Goal: Task Accomplishment & Management: Complete application form

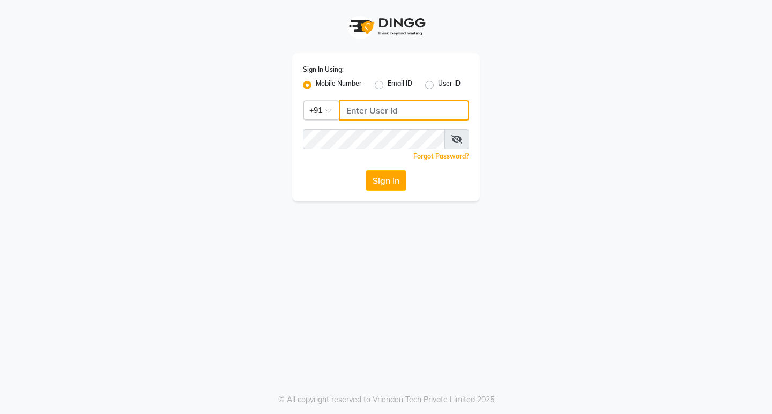
type input "8134949766"
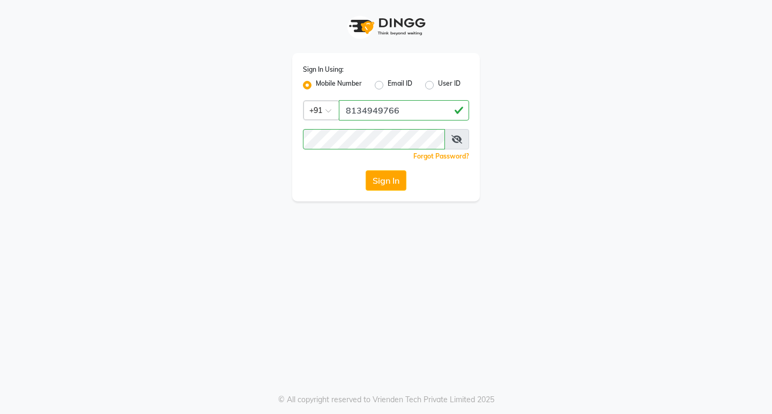
click at [380, 170] on div "Sign In Using: Mobile Number Email ID User ID Country Code × [PHONE_NUMBER] Rem…" at bounding box center [386, 127] width 188 height 148
click at [378, 177] on button "Sign In" at bounding box center [386, 180] width 41 height 20
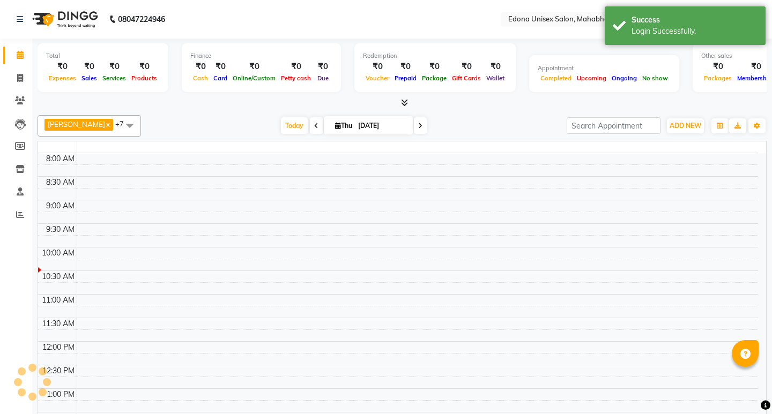
select select "en"
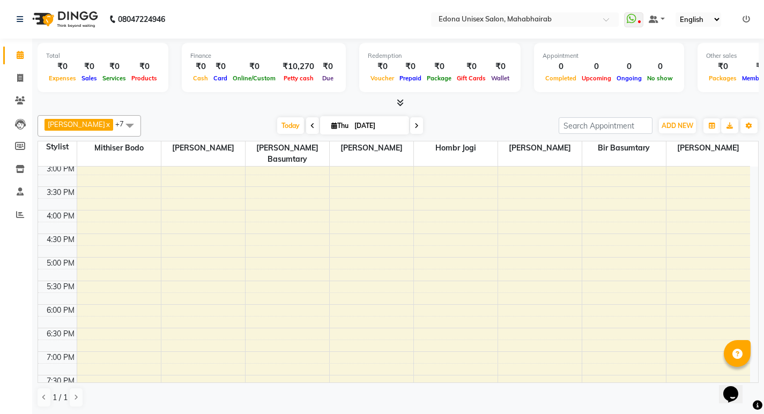
scroll to position [338, 0]
click at [98, 224] on div "8:00 AM 8:30 AM 9:00 AM 9:30 AM 10:00 AM 10:30 AM 11:00 AM 11:30 AM 12:00 PM 12…" at bounding box center [394, 134] width 712 height 613
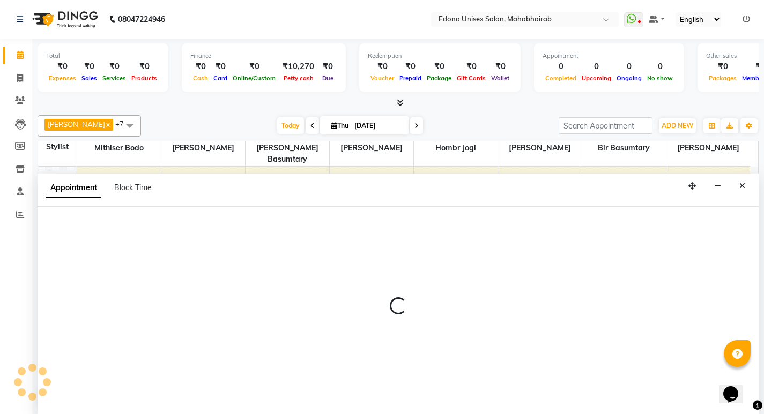
scroll to position [1, 0]
select select "35904"
select select "tentative"
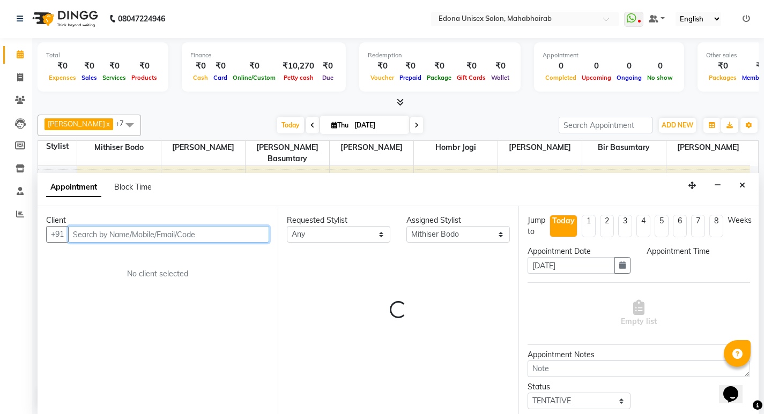
select select "990"
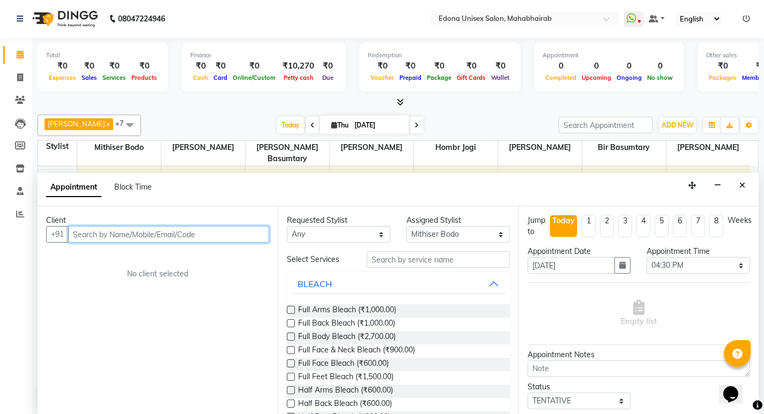
click at [147, 234] on input "text" at bounding box center [168, 234] width 201 height 17
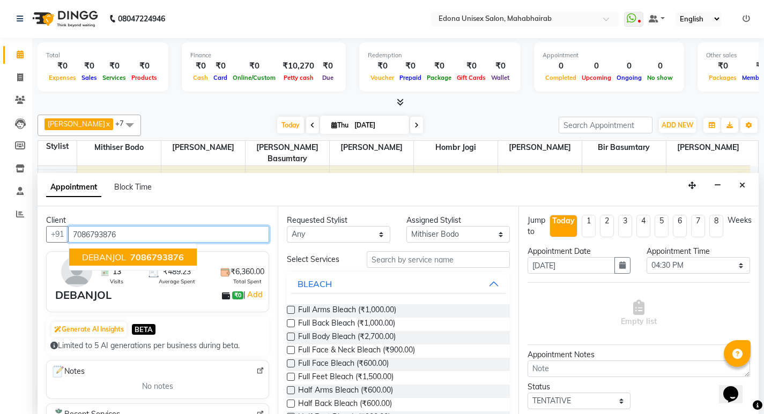
click at [137, 257] on span "7086793876" at bounding box center [157, 257] width 54 height 11
type input "7086793876"
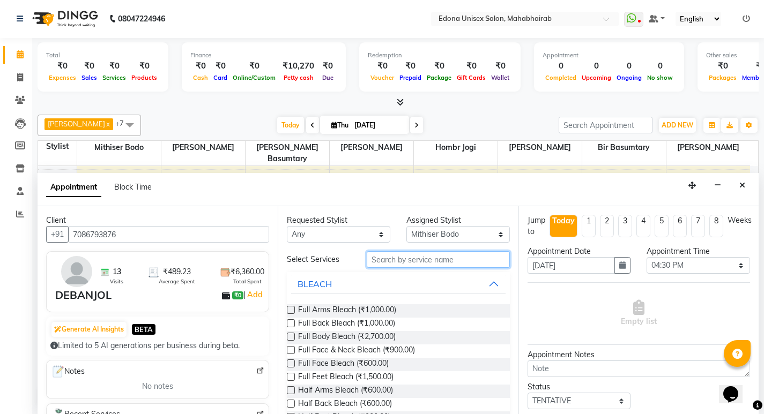
click at [417, 262] on input "text" at bounding box center [438, 259] width 143 height 17
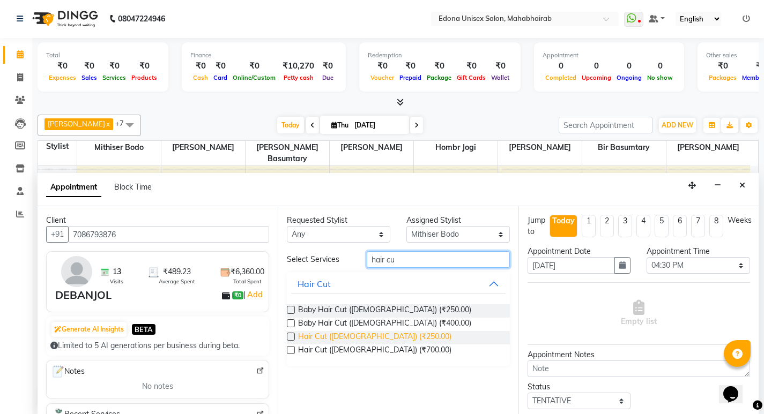
type input "hair cu"
click at [337, 334] on span "Hair Cut ([DEMOGRAPHIC_DATA]) (₹250.00)" at bounding box center [374, 337] width 153 height 13
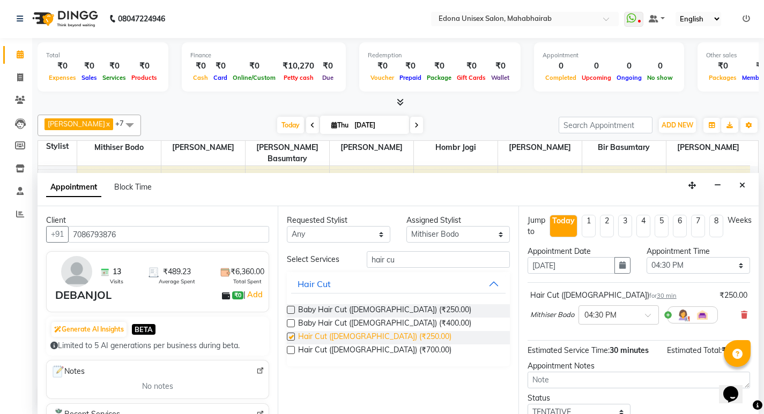
checkbox input "false"
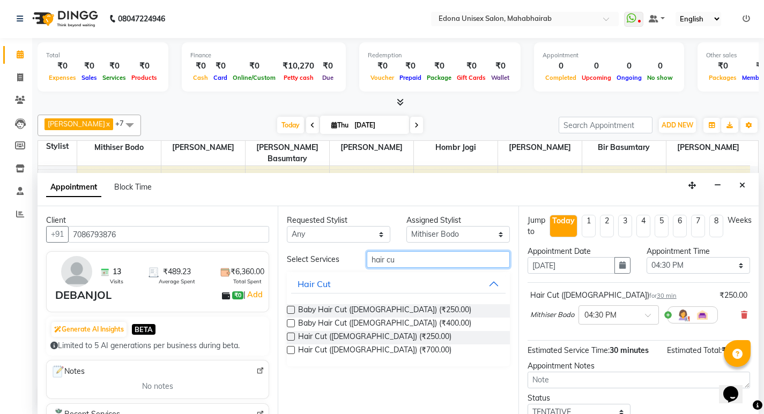
click at [457, 258] on input "hair cu" at bounding box center [438, 259] width 143 height 17
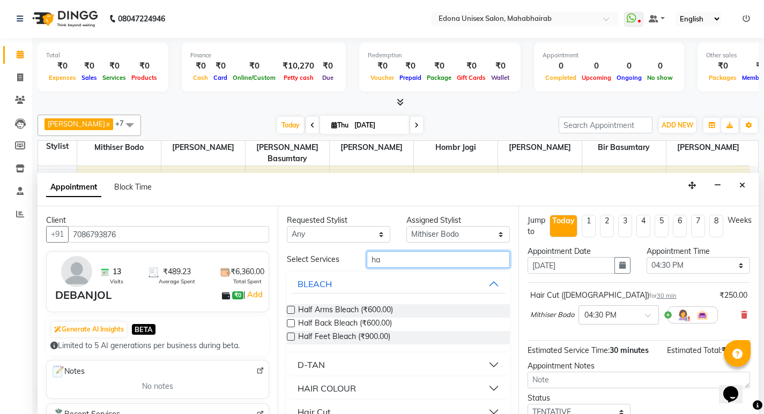
type input "h"
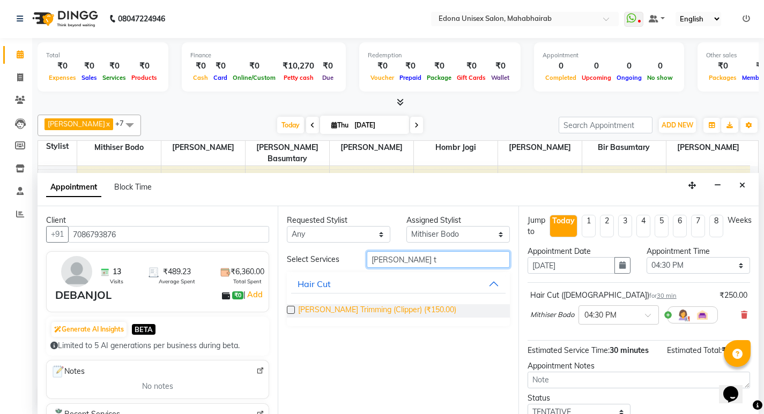
type input "[PERSON_NAME] t"
click at [407, 309] on span "[PERSON_NAME] Trimming (Clipper) (₹150.00)" at bounding box center [377, 310] width 158 height 13
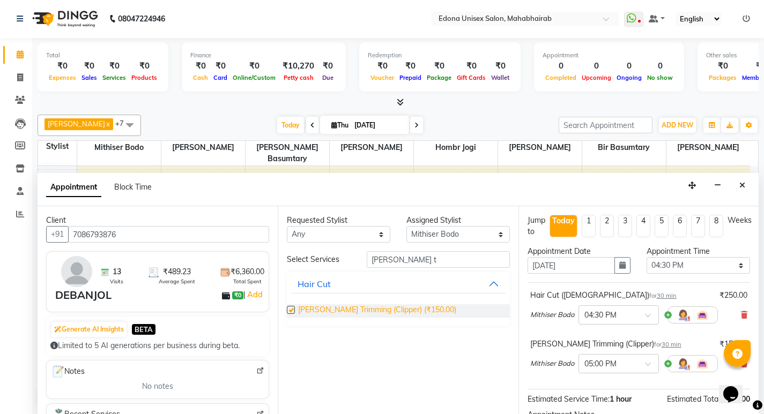
checkbox input "false"
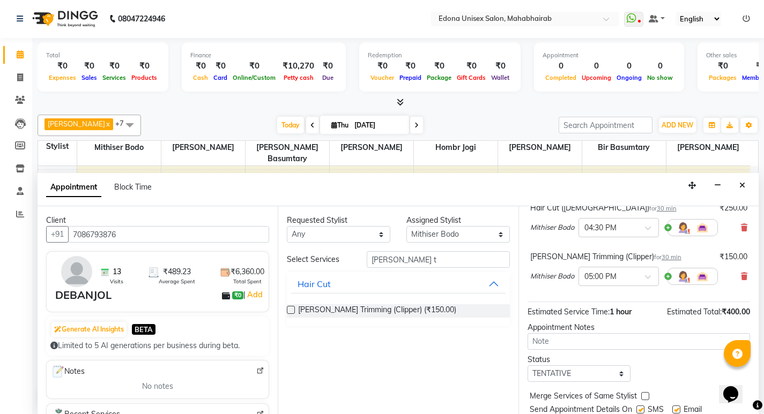
scroll to position [123, 0]
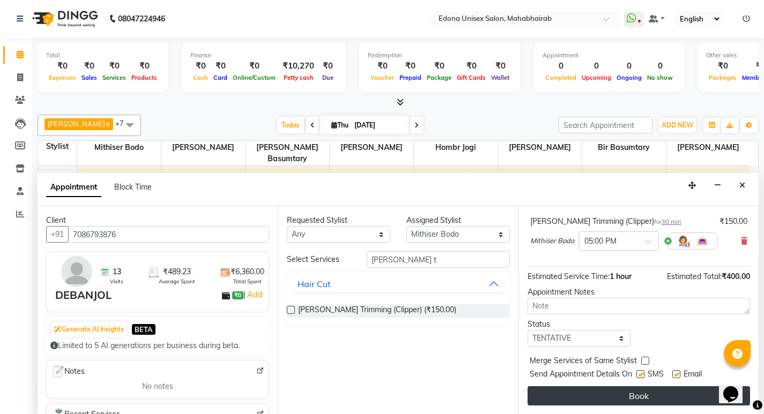
click at [622, 392] on button "Book" at bounding box center [638, 395] width 222 height 19
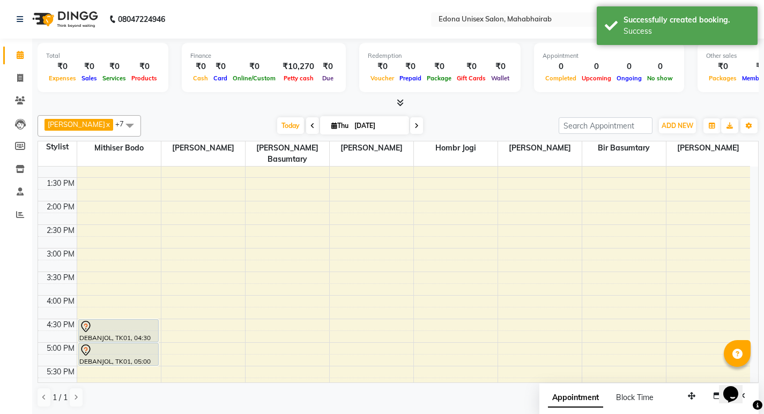
scroll to position [66, 0]
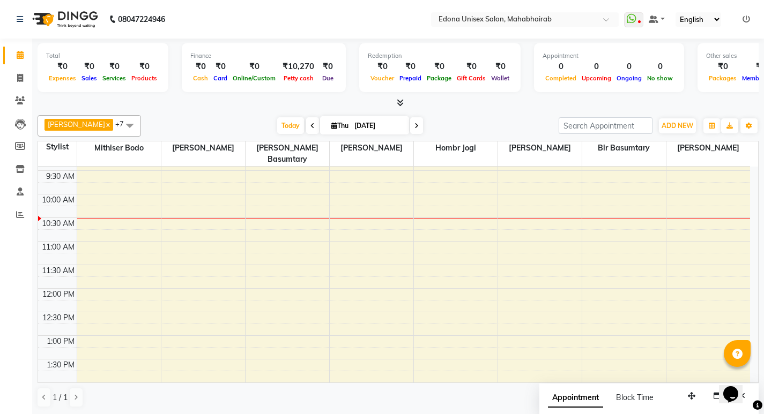
click at [398, 104] on icon at bounding box center [400, 103] width 7 height 8
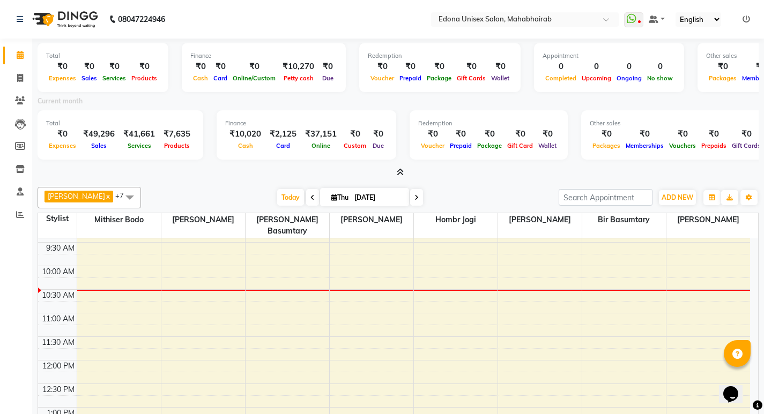
click at [401, 172] on icon at bounding box center [400, 172] width 7 height 8
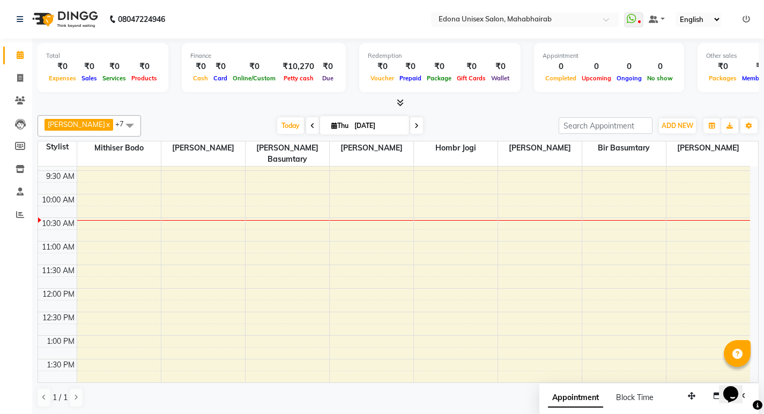
click at [306, 121] on span at bounding box center [312, 125] width 13 height 17
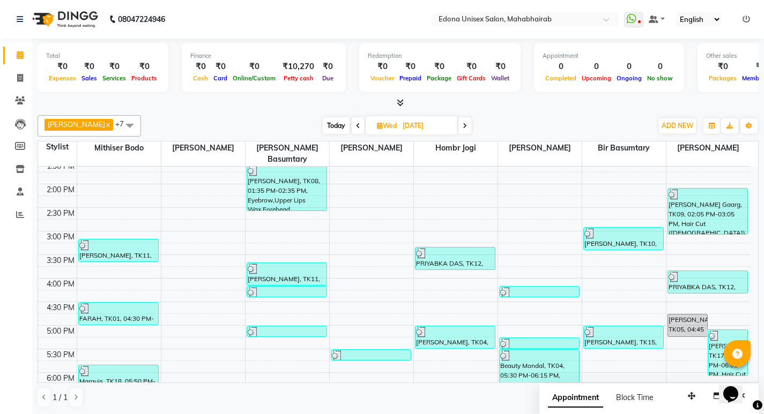
scroll to position [385, 0]
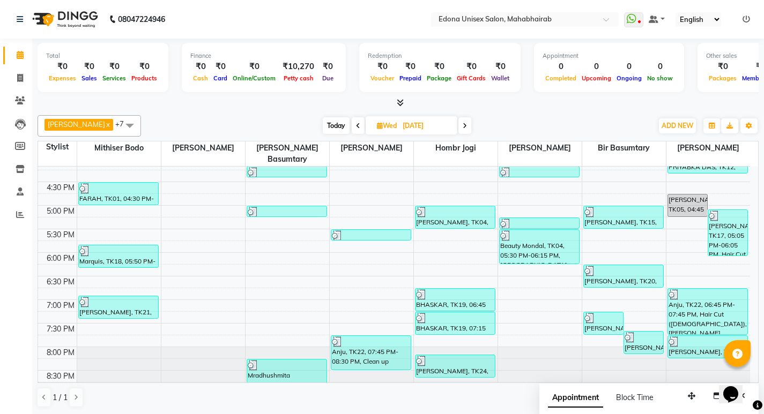
click at [459, 124] on span at bounding box center [464, 125] width 13 height 17
type input "[DATE]"
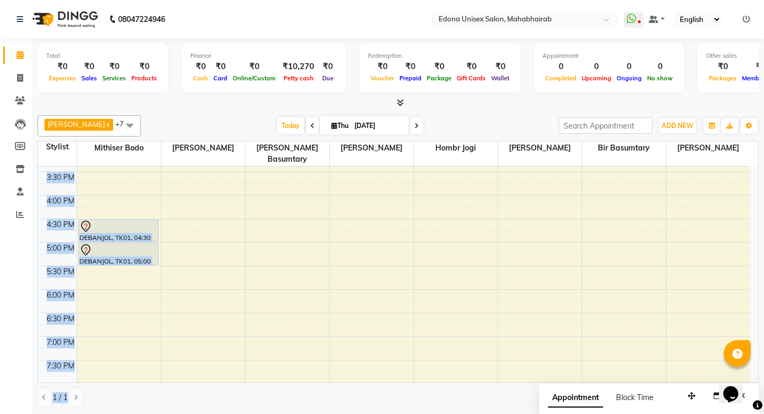
scroll to position [1, 0]
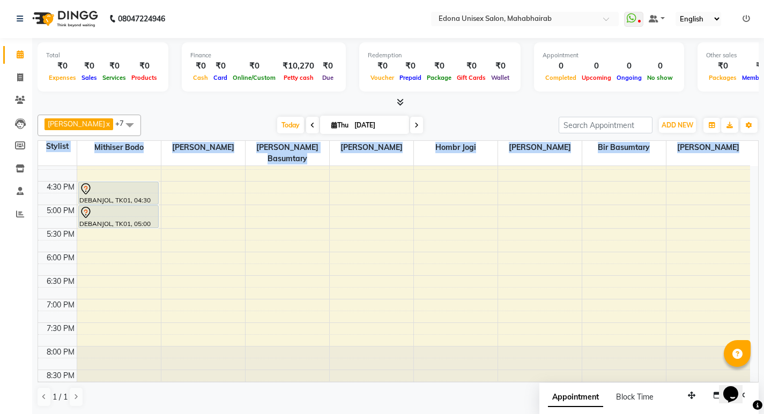
drag, startPoint x: 758, startPoint y: 229, endPoint x: 771, endPoint y: 157, distance: 73.5
click at [764, 161] on html "08047224946 Select Location × [GEOGRAPHIC_DATA] Unisex Salon, Mahabhairab Whats…" at bounding box center [382, 206] width 764 height 414
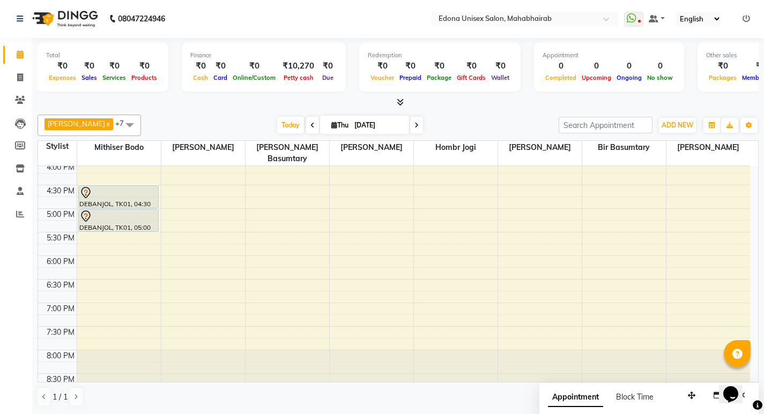
click at [476, 113] on div "Anju Sonar x Bir Basumtary x Hombr Jogi x Mithiser Bodo x [PERSON_NAME] x [PERS…" at bounding box center [398, 260] width 721 height 301
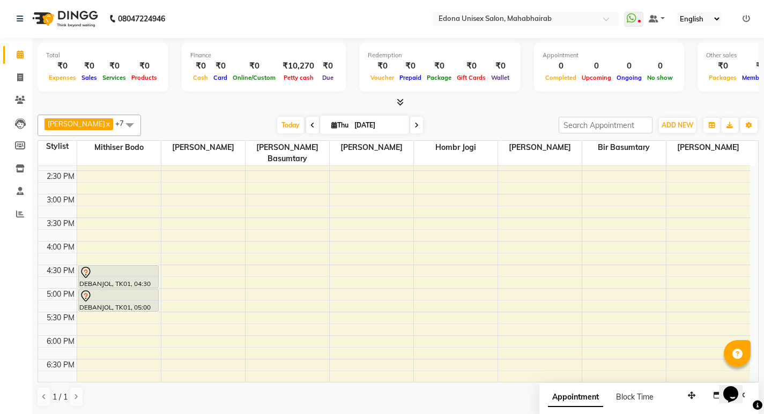
scroll to position [303, 0]
click at [19, 213] on icon at bounding box center [20, 214] width 8 height 8
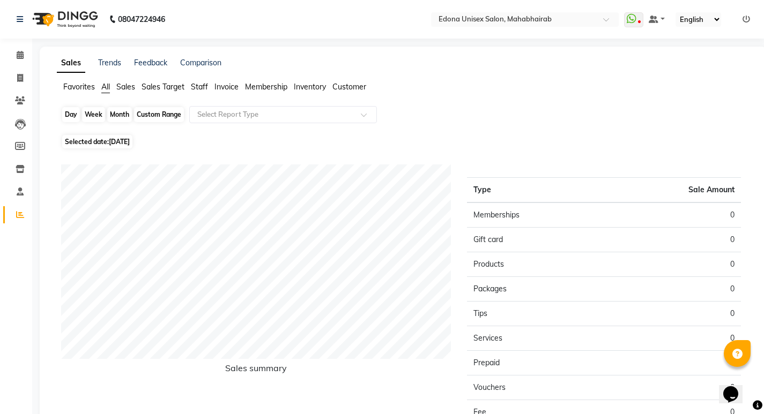
click at [73, 117] on div "Day" at bounding box center [71, 114] width 18 height 15
select select "9"
select select "2025"
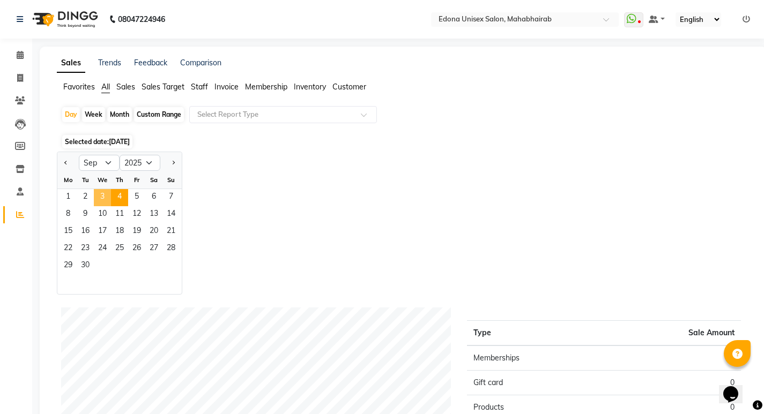
click at [103, 195] on span "3" at bounding box center [102, 197] width 17 height 17
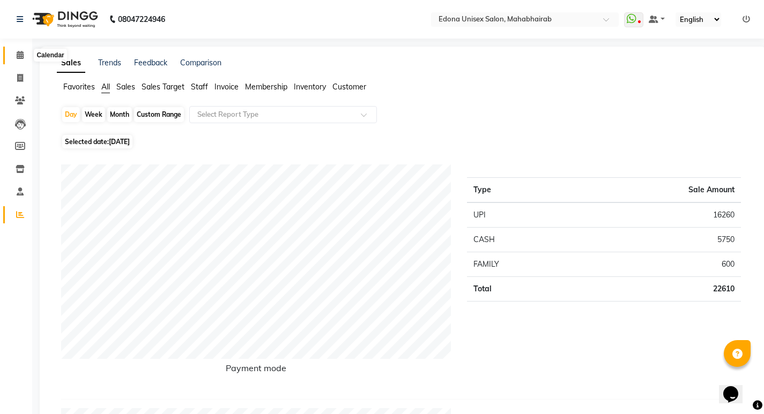
click at [20, 55] on icon at bounding box center [20, 55] width 7 height 8
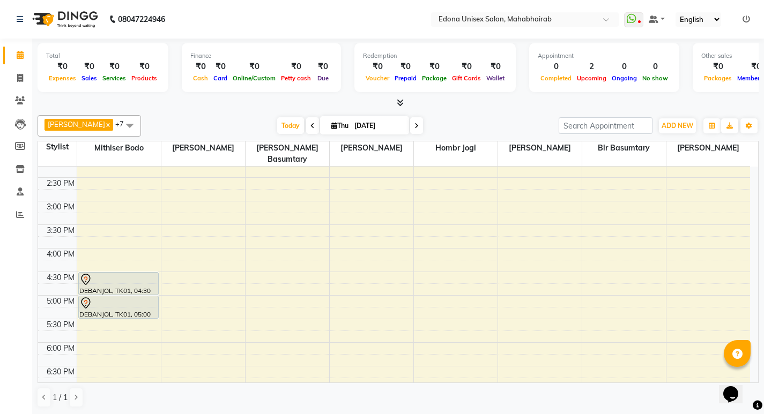
scroll to position [299, 0]
click at [401, 103] on icon at bounding box center [400, 103] width 7 height 8
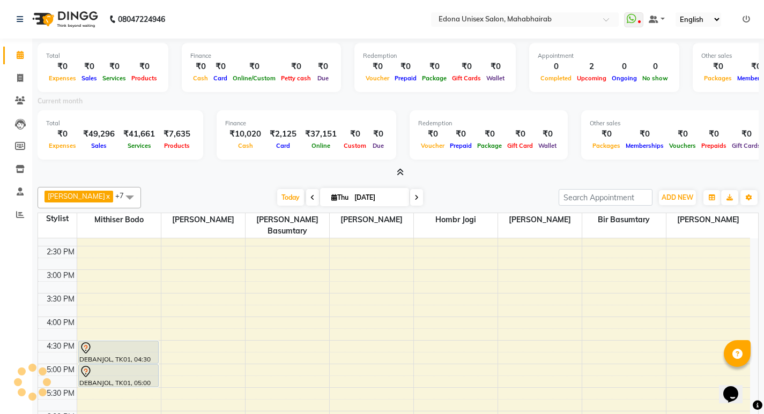
click at [197, 165] on div "Total ₹0 Expenses ₹0 Sales ₹0 Services ₹0 Products Finance ₹0 Cash ₹0 Card ₹0 O…" at bounding box center [398, 109] width 721 height 140
click at [457, 196] on div "[DATE] [DATE]" at bounding box center [349, 198] width 407 height 16
click at [310, 196] on icon at bounding box center [312, 198] width 4 height 6
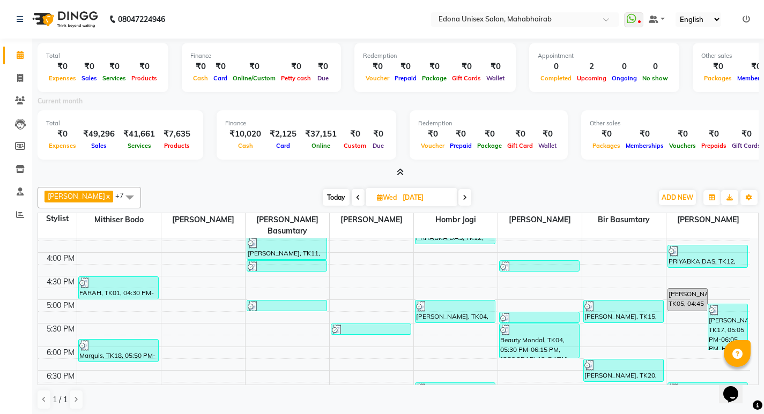
scroll to position [455, 0]
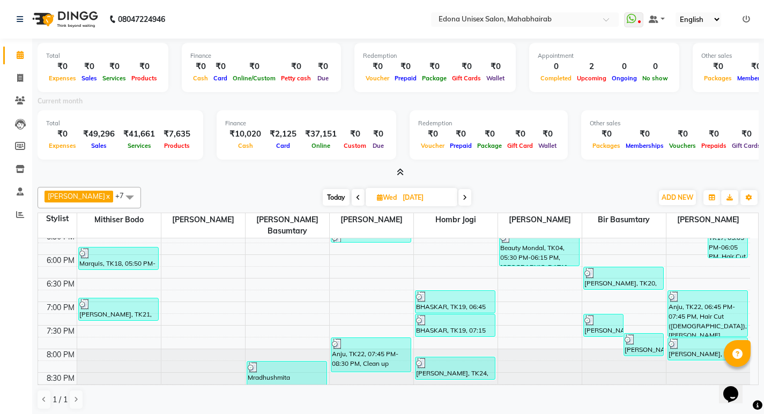
drag, startPoint x: 753, startPoint y: 270, endPoint x: 25, endPoint y: 16, distance: 770.8
drag, startPoint x: 313, startPoint y: 377, endPoint x: 482, endPoint y: 156, distance: 278.4
click at [500, 198] on div "Anju Sonar x Bir Basumtary x Hombr Jogi x Mithiser Bodo x [PERSON_NAME] x [PERS…" at bounding box center [398, 299] width 721 height 232
click at [463, 195] on icon at bounding box center [465, 198] width 4 height 6
type input "[DATE]"
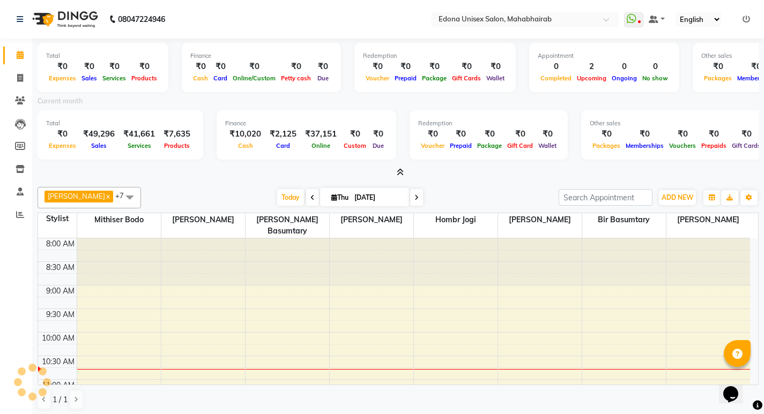
scroll to position [95, 0]
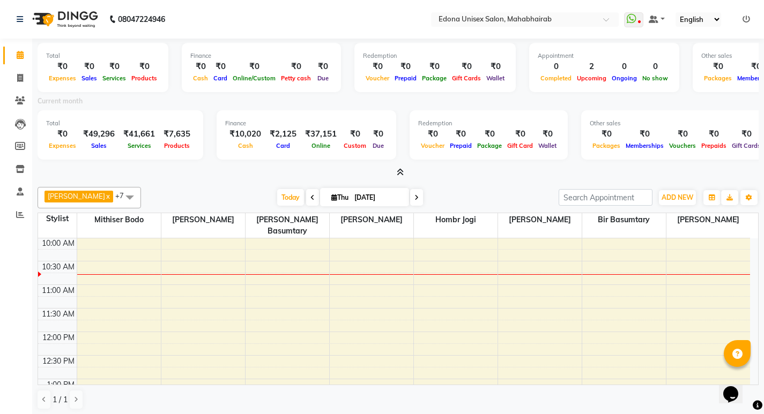
click at [452, 190] on div "[DATE] [DATE]" at bounding box center [349, 198] width 407 height 16
click at [21, 85] on link "Invoice" at bounding box center [16, 79] width 26 height 18
select select "service"
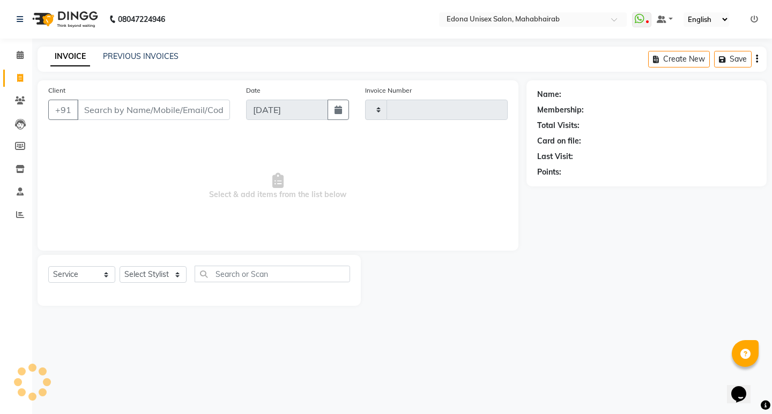
type input "3117"
select select "5393"
click at [21, 85] on link "Invoice" at bounding box center [16, 79] width 26 height 18
select select "service"
select select "5393"
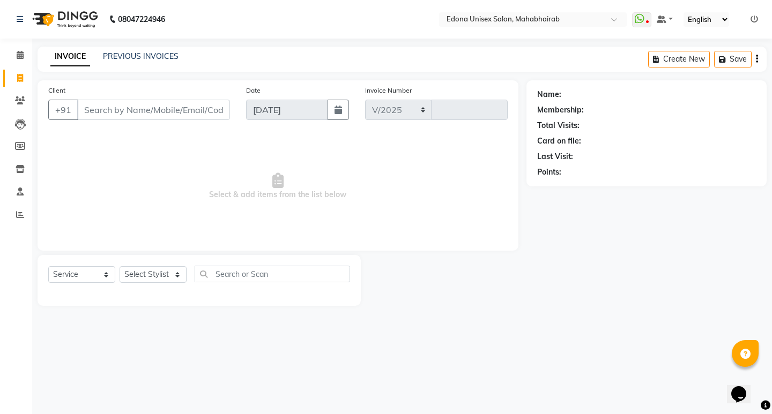
type input "3117"
click at [159, 63] on div "INVOICE PREVIOUS INVOICES" at bounding box center [115, 57] width 154 height 12
click at [176, 56] on link "PREVIOUS INVOICES" at bounding box center [141, 56] width 76 height 10
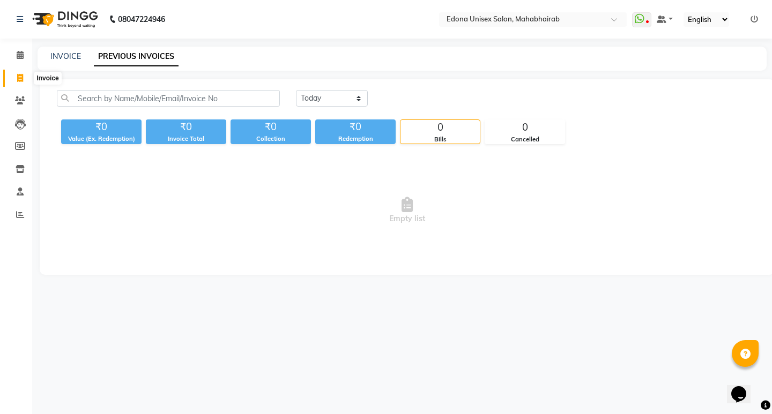
click at [20, 77] on icon at bounding box center [20, 78] width 6 height 8
select select "service"
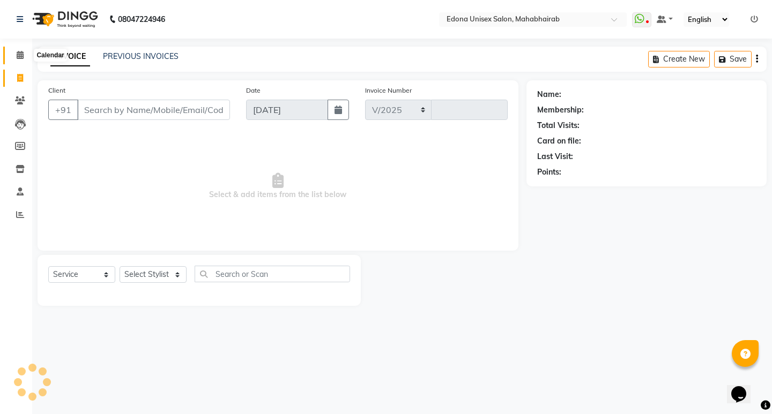
select select "5393"
type input "3117"
click at [16, 63] on link "Calendar" at bounding box center [16, 56] width 26 height 18
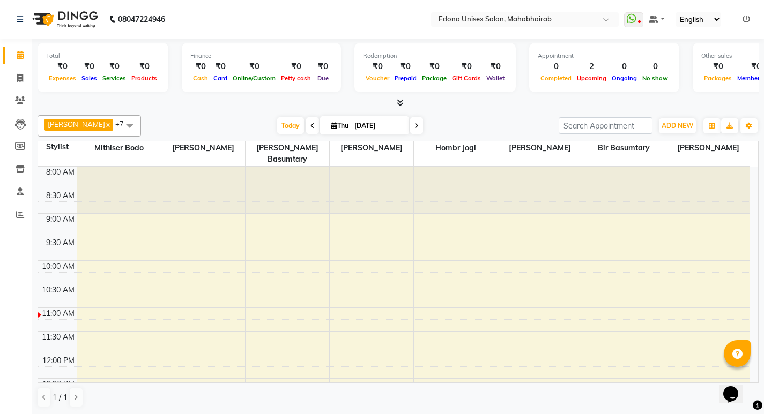
click at [398, 101] on icon at bounding box center [400, 103] width 7 height 8
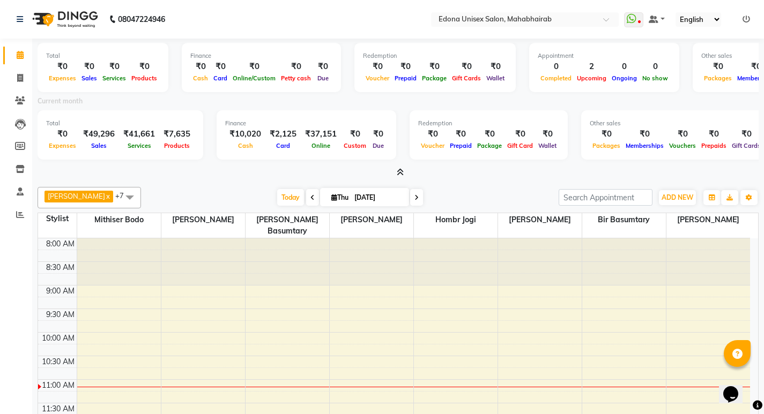
click at [403, 171] on icon at bounding box center [400, 172] width 7 height 8
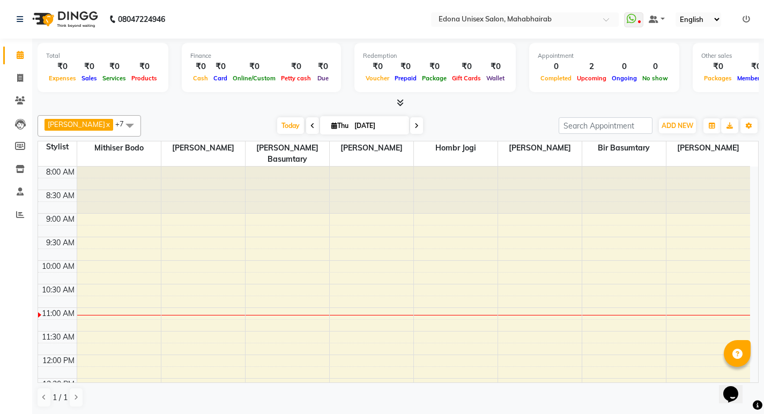
click at [355, 118] on input "[DATE]" at bounding box center [378, 126] width 54 height 16
select select "9"
select select "2025"
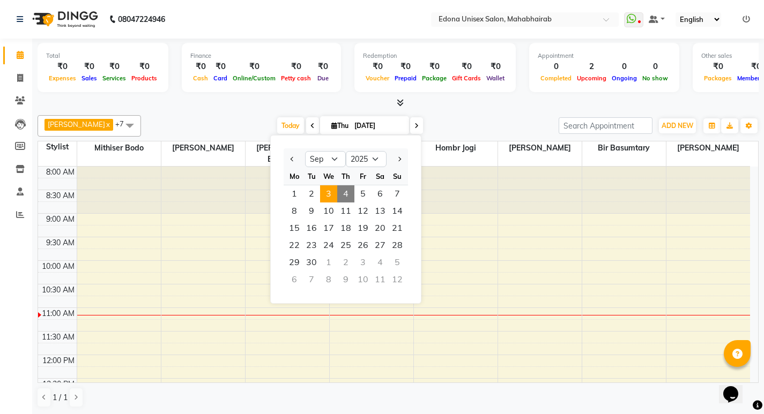
click at [334, 202] on span "3" at bounding box center [328, 193] width 17 height 17
type input "[DATE]"
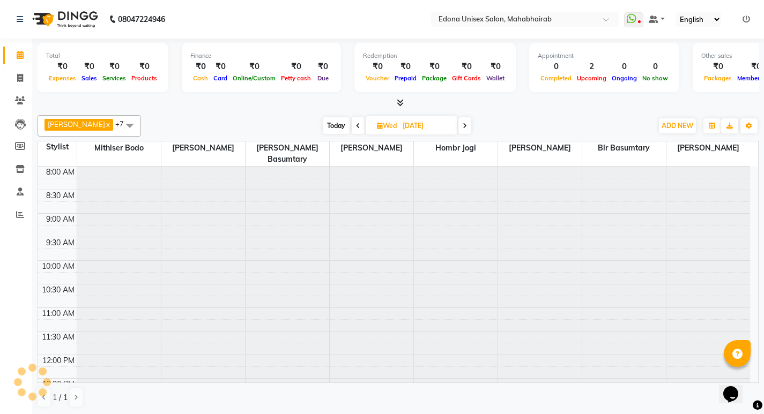
scroll to position [142, 0]
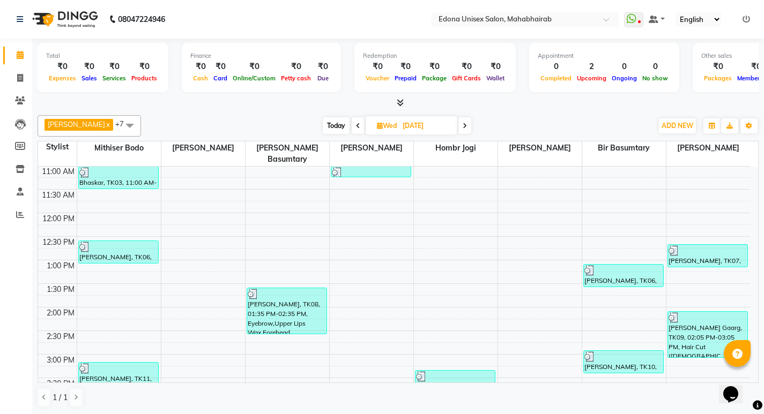
click at [403, 100] on icon at bounding box center [400, 103] width 7 height 8
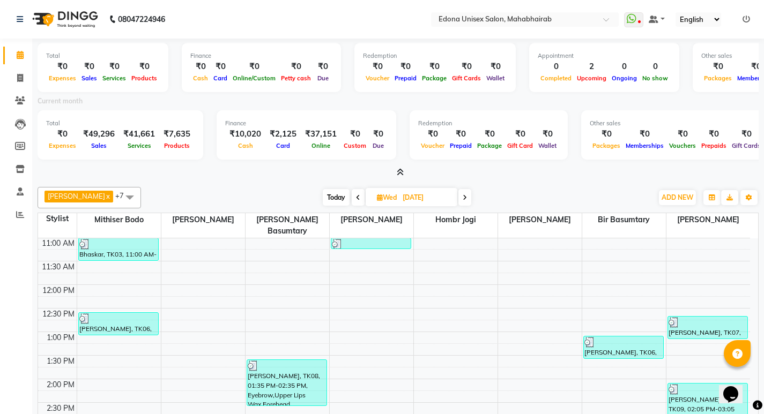
click at [393, 169] on span at bounding box center [397, 172] width 11 height 11
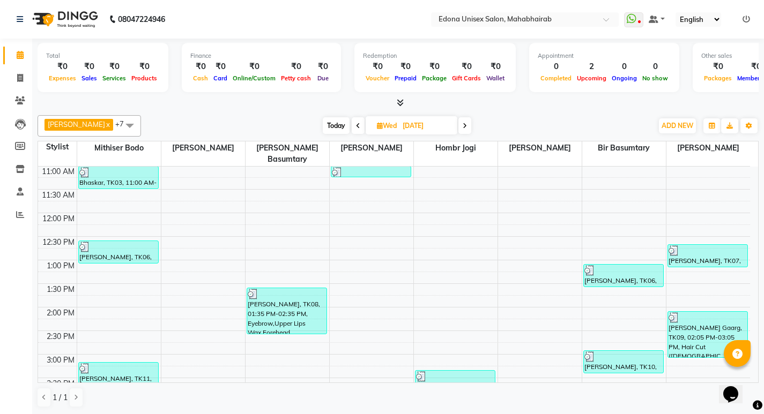
click at [402, 102] on icon at bounding box center [400, 103] width 7 height 8
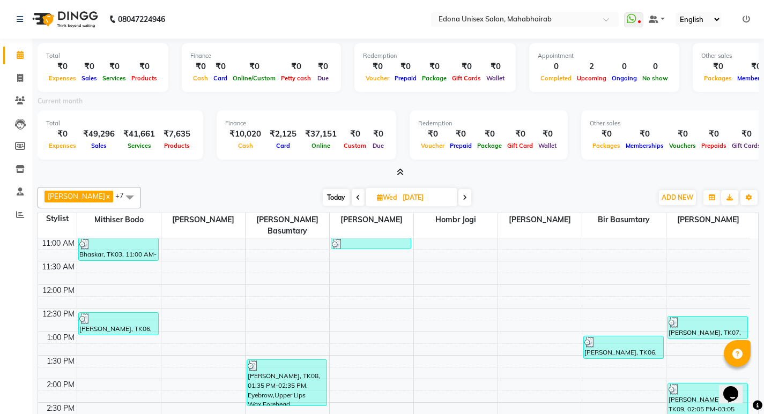
click at [399, 196] on input "[DATE]" at bounding box center [426, 198] width 54 height 16
select select "9"
select select "2025"
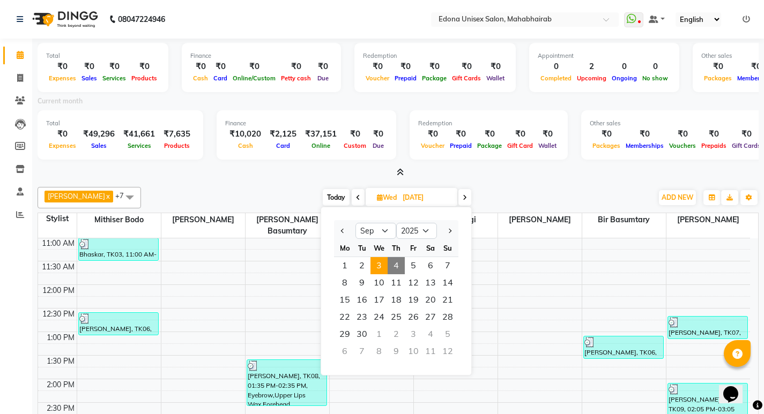
click at [391, 262] on span "4" at bounding box center [396, 265] width 17 height 17
type input "[DATE]"
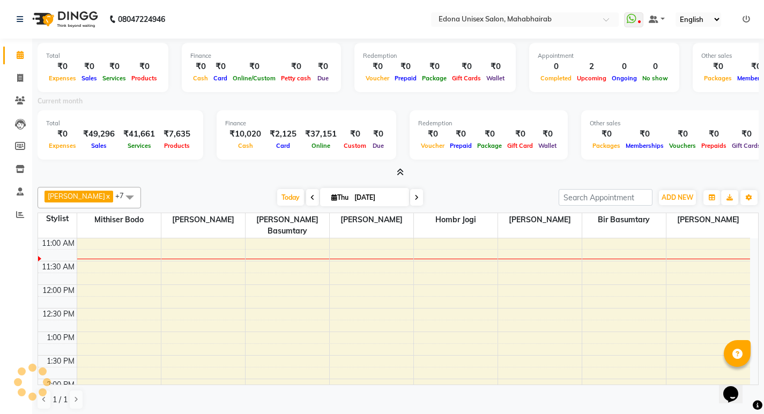
click at [120, 391] on div "1 / 1" at bounding box center [398, 400] width 721 height 20
click at [197, 181] on div "Total ₹0 Expenses ₹0 Sales ₹0 Services ₹0 Products Finance ₹0 Cash ₹0 Card ₹0 O…" at bounding box center [398, 228] width 732 height 378
click at [20, 73] on span at bounding box center [20, 78] width 19 height 12
select select "service"
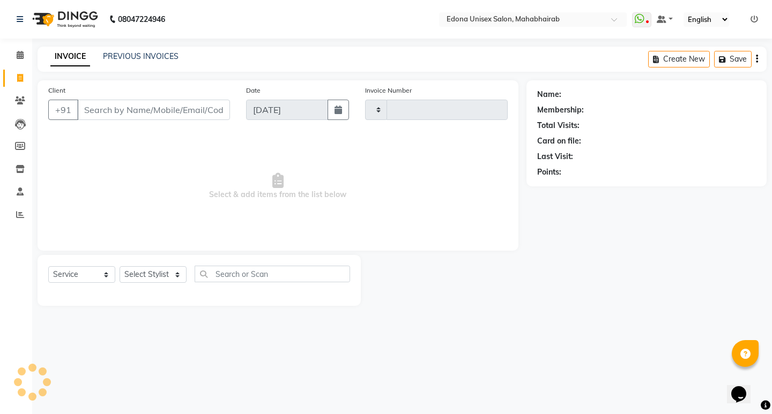
type input "3117"
select select "5393"
drag, startPoint x: 23, startPoint y: 55, endPoint x: 110, endPoint y: 1, distance: 103.5
click at [23, 55] on icon at bounding box center [20, 55] width 7 height 8
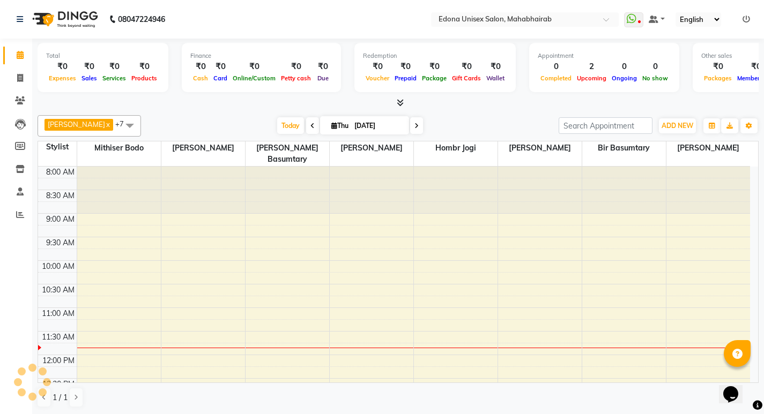
scroll to position [142, 0]
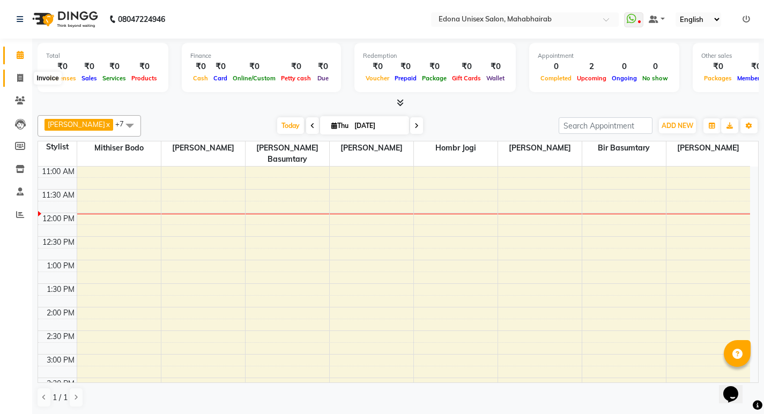
click at [16, 79] on span at bounding box center [20, 78] width 19 height 12
select select "service"
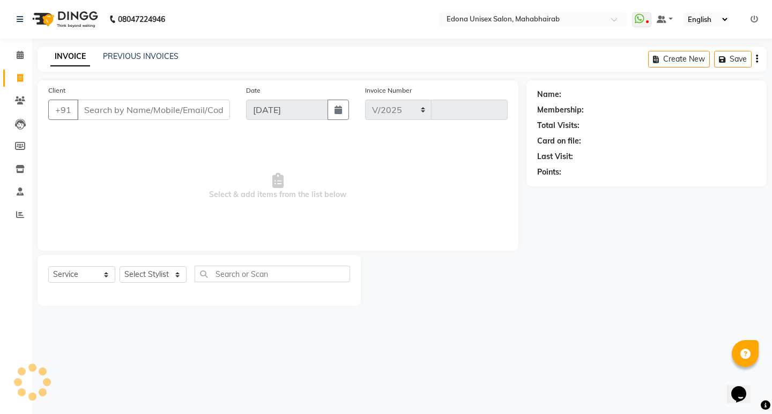
select select "5393"
type input "3117"
click at [170, 267] on select "Select Stylist" at bounding box center [153, 274] width 67 height 17
click at [161, 275] on select "Select Stylist" at bounding box center [153, 274] width 67 height 17
click at [161, 267] on select "Select Stylist Admin Anju Sonar Bir Basumtary [PERSON_NAME] [PERSON_NAME] Hombr…" at bounding box center [153, 274] width 67 height 17
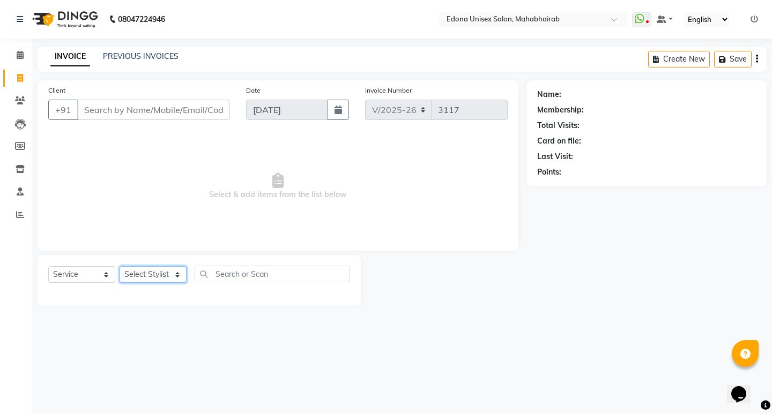
select select "35904"
click at [120, 266] on select "Select Stylist Admin Anju Sonar Bir Basumtary [PERSON_NAME] [PERSON_NAME] Hombr…" at bounding box center [153, 274] width 67 height 17
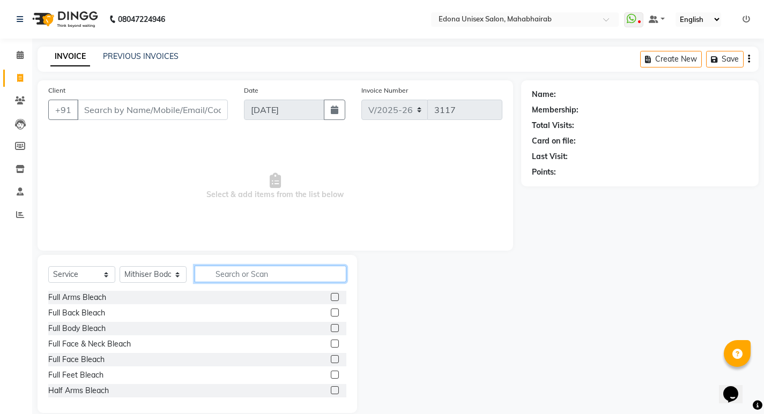
drag, startPoint x: 258, startPoint y: 274, endPoint x: 254, endPoint y: 259, distance: 15.6
click at [258, 272] on input "text" at bounding box center [271, 274] width 152 height 17
type input "r"
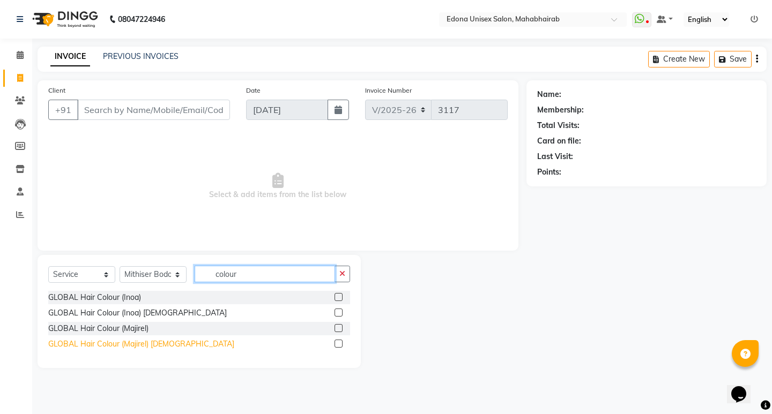
type input "colour"
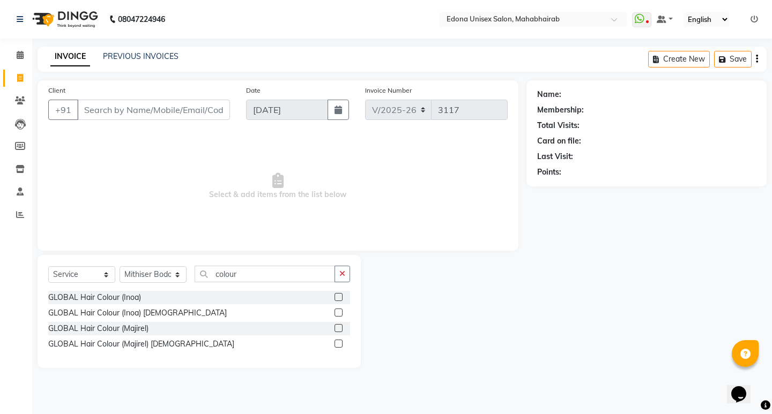
drag, startPoint x: 156, startPoint y: 341, endPoint x: 184, endPoint y: 334, distance: 29.2
click at [159, 341] on div "GLOBAL Hair Colour (Majirel) [DEMOGRAPHIC_DATA]" at bounding box center [141, 344] width 186 height 11
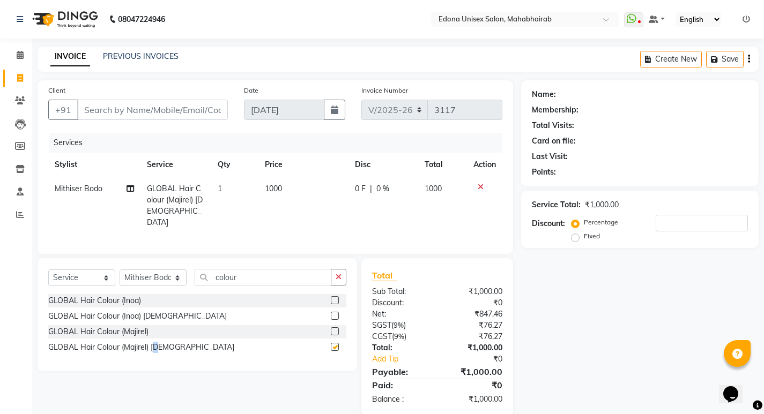
checkbox input "false"
drag, startPoint x: 138, startPoint y: 311, endPoint x: 233, endPoint y: 284, distance: 98.7
click at [140, 311] on div "GLOBAL Hair Colour (Inoa) [DEMOGRAPHIC_DATA]" at bounding box center [137, 316] width 178 height 11
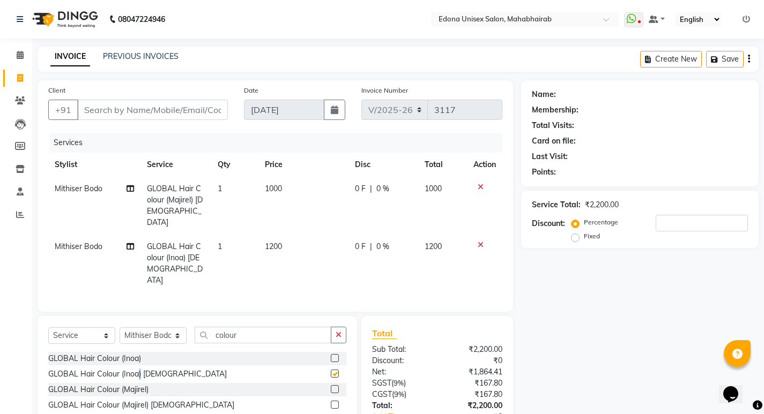
checkbox input "false"
click at [480, 187] on icon at bounding box center [481, 187] width 6 height 8
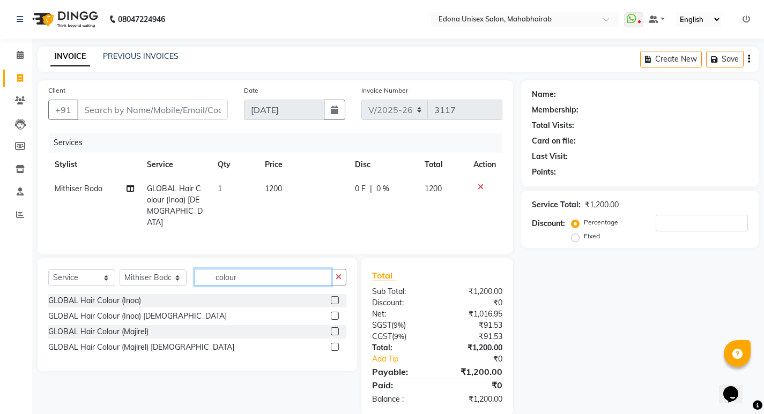
click at [280, 270] on input "colour" at bounding box center [263, 277] width 137 height 17
type input "c"
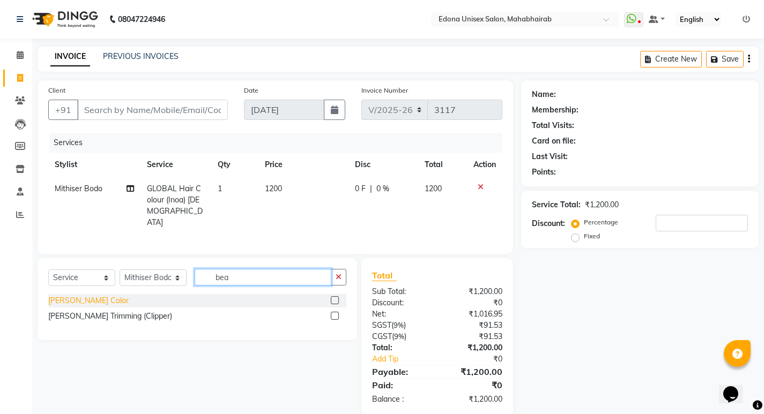
type input "bea"
click at [83, 298] on div "[PERSON_NAME] Color" at bounding box center [88, 300] width 80 height 11
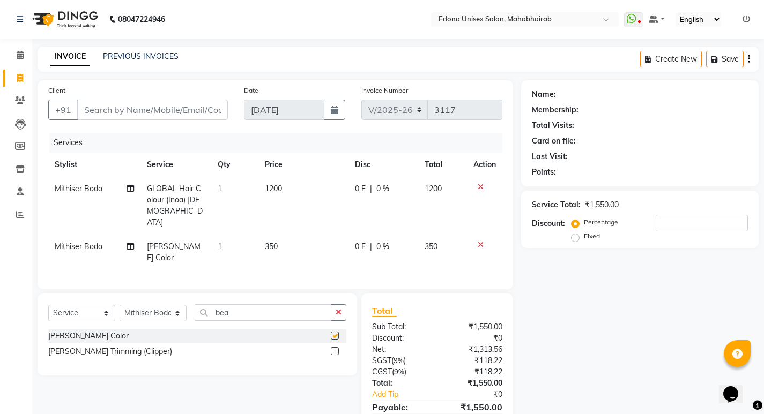
checkbox input "false"
drag, startPoint x: 338, startPoint y: 286, endPoint x: 214, endPoint y: 293, distance: 124.5
click at [332, 304] on button "button" at bounding box center [339, 312] width 16 height 17
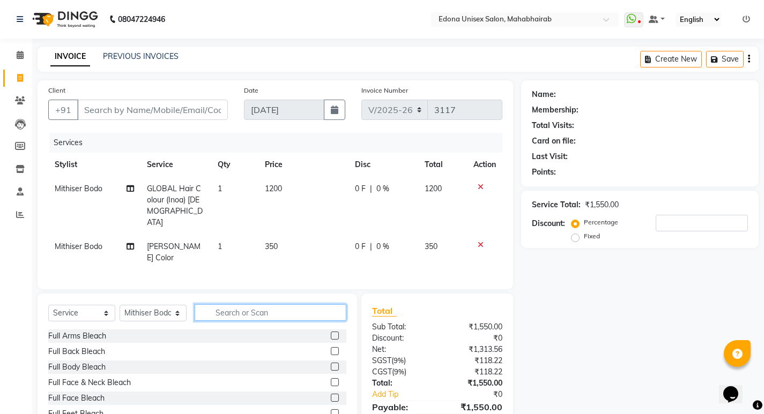
click at [264, 304] on input "text" at bounding box center [271, 312] width 152 height 17
type input "s"
click at [242, 304] on input "text" at bounding box center [271, 312] width 152 height 17
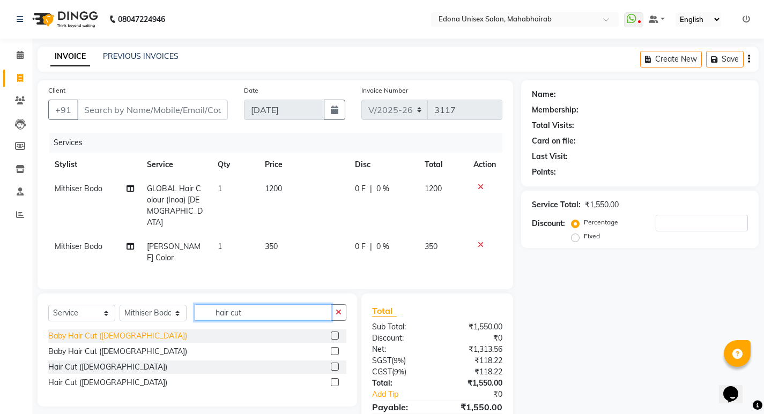
type input "hair cut"
click at [102, 331] on div "Baby Hair Cut ([DEMOGRAPHIC_DATA])" at bounding box center [117, 336] width 139 height 11
checkbox input "false"
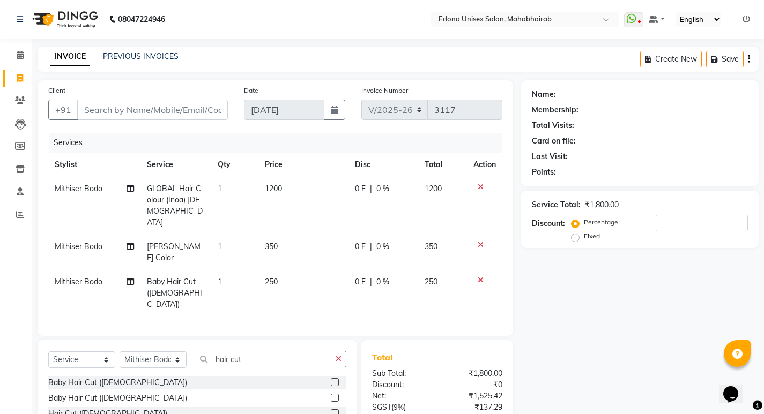
drag, startPoint x: 84, startPoint y: 377, endPoint x: 92, endPoint y: 377, distance: 8.0
click at [87, 408] on div "Hair Cut ([DEMOGRAPHIC_DATA])" at bounding box center [107, 413] width 119 height 11
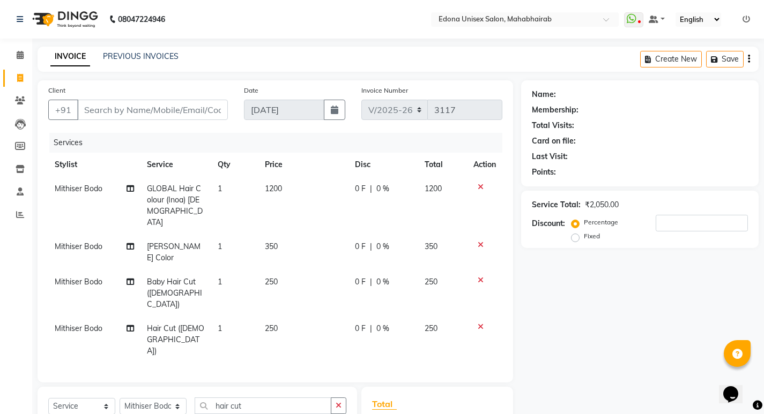
checkbox input "false"
click at [481, 277] on icon at bounding box center [481, 281] width 6 height 8
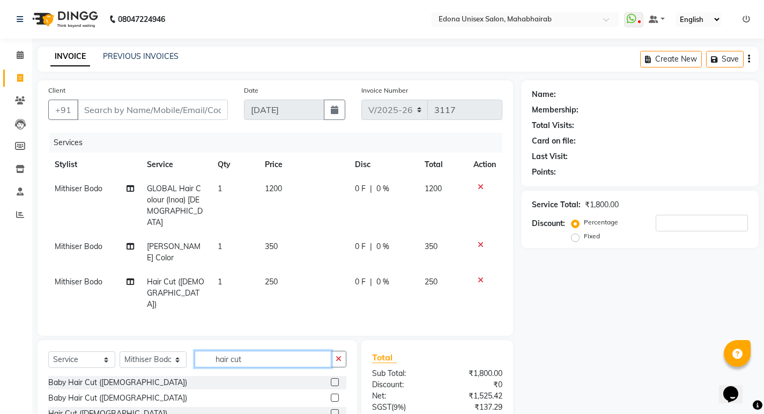
click at [283, 351] on input "hair cut" at bounding box center [263, 359] width 137 height 17
type input "h"
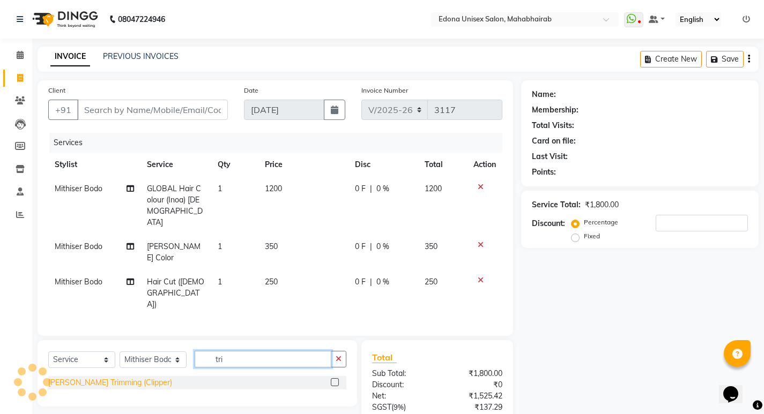
type input "tri"
click at [111, 377] on div "[PERSON_NAME] Trimming (Clipper)" at bounding box center [110, 382] width 124 height 11
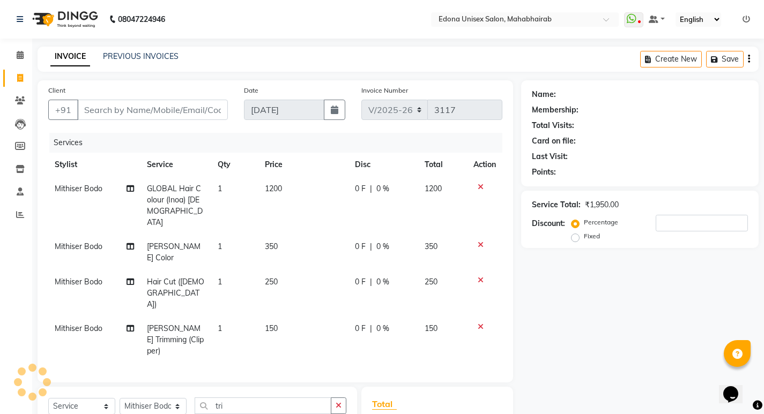
checkbox input "false"
click at [187, 113] on input "Client" at bounding box center [152, 110] width 151 height 20
drag, startPoint x: 187, startPoint y: 112, endPoint x: 516, endPoint y: 83, distance: 330.4
click at [198, 124] on div "Client +91" at bounding box center [138, 107] width 196 height 44
click at [502, 105] on div "Client +91 Date [DATE] Invoice Number V/2025 V/[PHONE_NUMBER] Services Stylist …" at bounding box center [275, 312] width 492 height 464
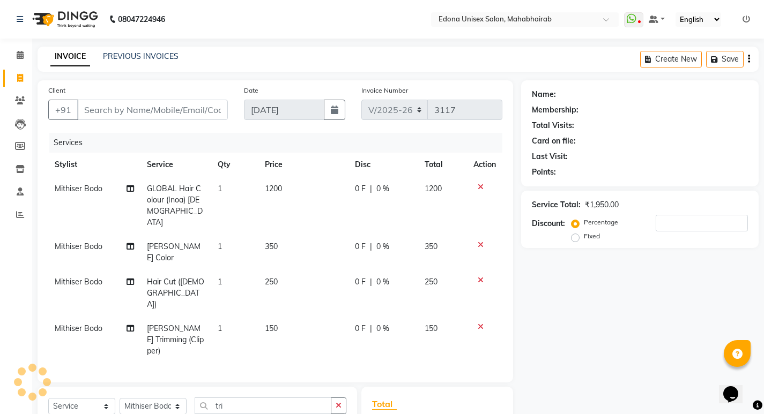
click at [218, 79] on main "INVOICE PREVIOUS INVOICES Create New Save Client +91 Date [DATE] Invoice Number…" at bounding box center [398, 304] width 732 height 514
click at [172, 103] on input "Client" at bounding box center [152, 110] width 151 height 20
click at [159, 109] on input "Client" at bounding box center [152, 110] width 151 height 20
type input "8"
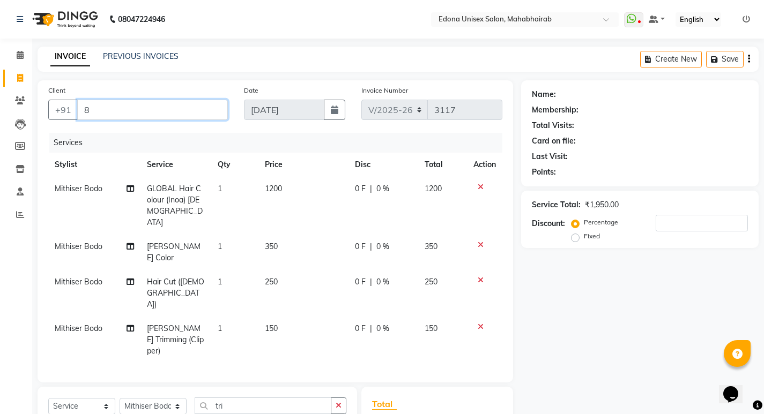
type input "0"
type input "8860703503"
click at [197, 113] on span "Add Client" at bounding box center [200, 110] width 42 height 11
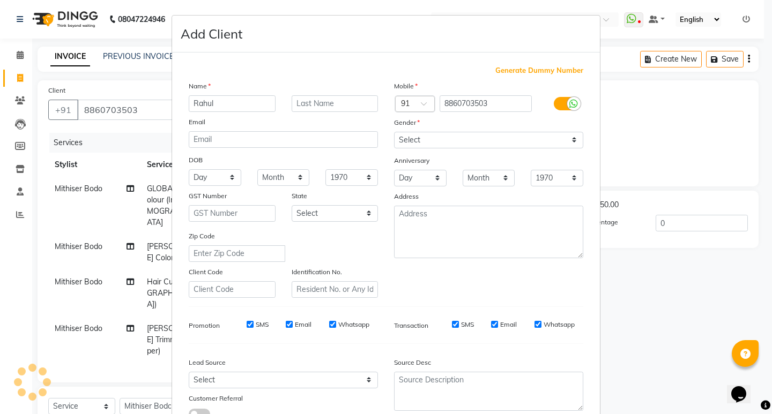
type input "Rahul"
click at [459, 142] on select "Select [DEMOGRAPHIC_DATA] [DEMOGRAPHIC_DATA] Other Prefer Not To Say" at bounding box center [488, 140] width 189 height 17
select select "[DEMOGRAPHIC_DATA]"
click at [394, 132] on select "Select [DEMOGRAPHIC_DATA] [DEMOGRAPHIC_DATA] Other Prefer Not To Say" at bounding box center [488, 140] width 189 height 17
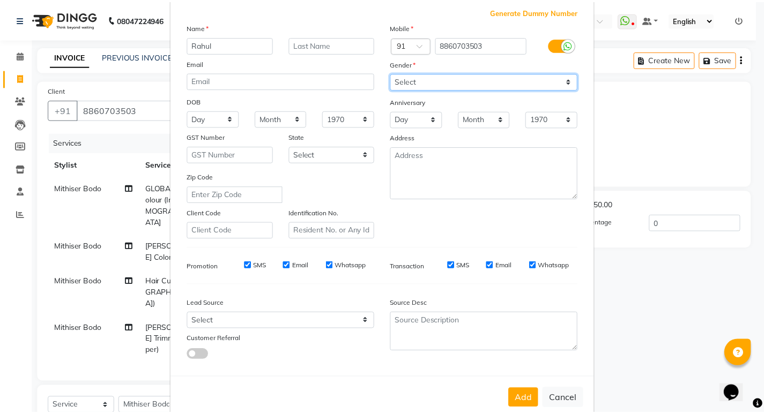
scroll to position [80, 0]
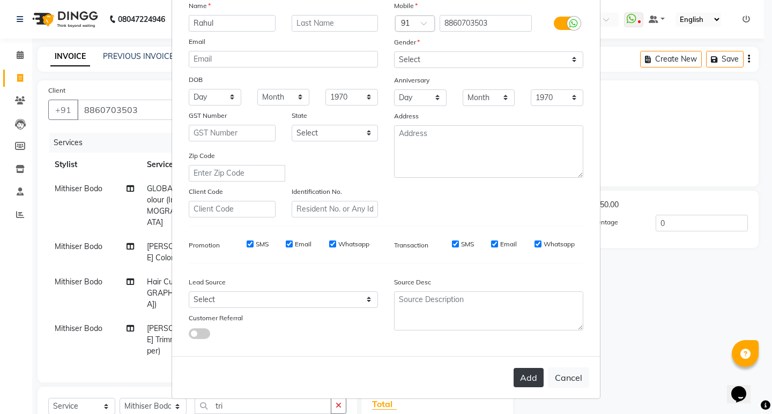
click at [534, 383] on button "Add" at bounding box center [528, 377] width 30 height 19
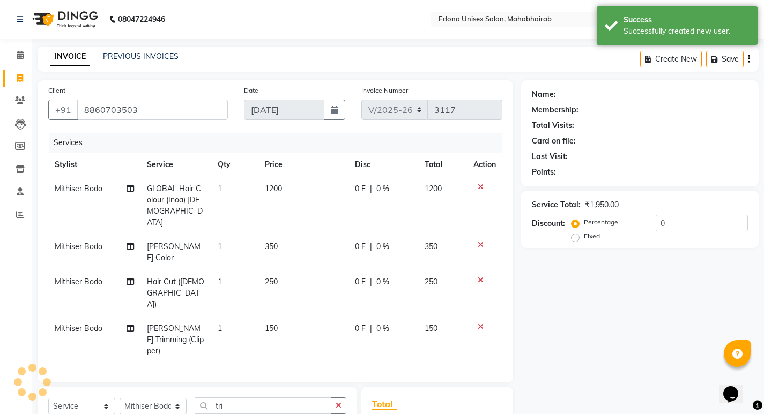
scroll to position [87, 0]
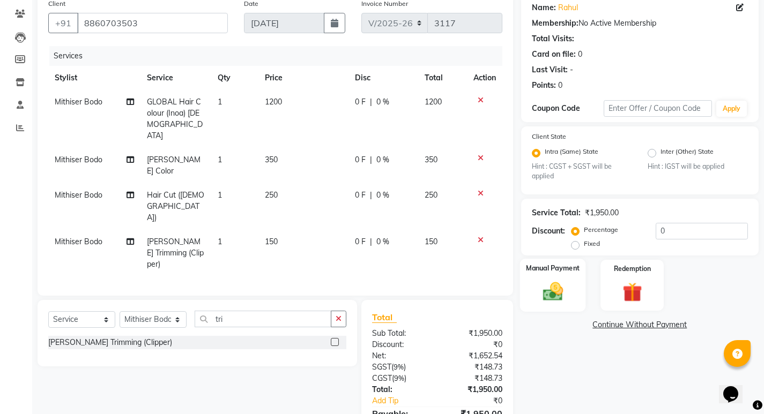
click at [546, 289] on img at bounding box center [552, 291] width 33 height 23
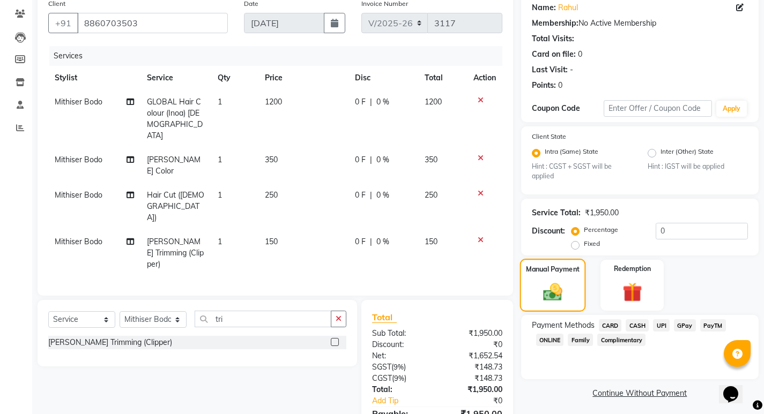
scroll to position [90, 0]
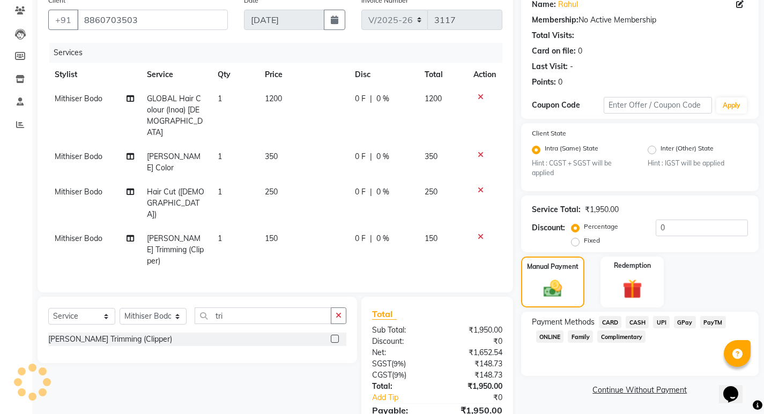
click at [657, 319] on span "UPI" at bounding box center [661, 322] width 17 height 12
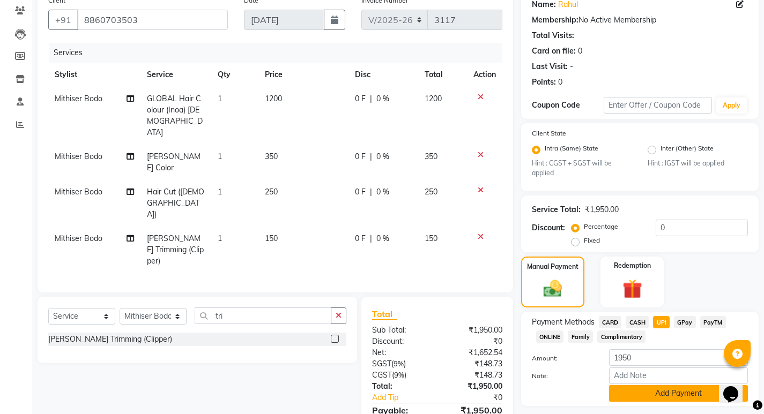
click at [671, 385] on button "Add Payment" at bounding box center [678, 393] width 139 height 17
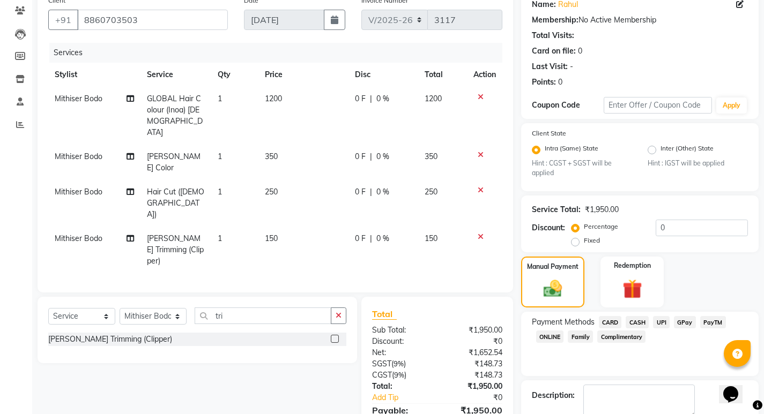
scroll to position [120, 0]
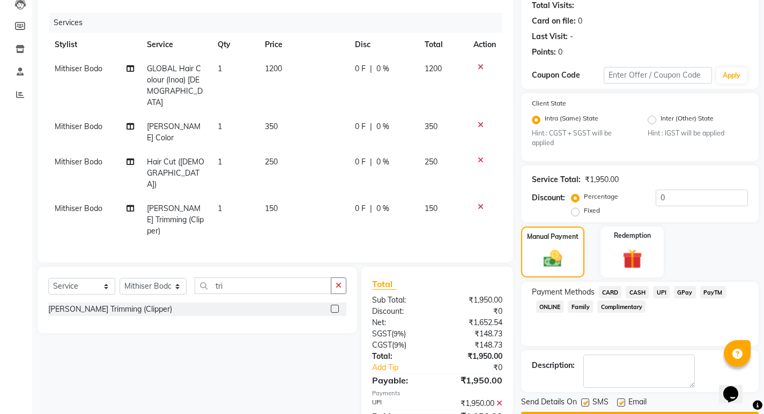
click at [626, 412] on button "Checkout" at bounding box center [639, 420] width 237 height 17
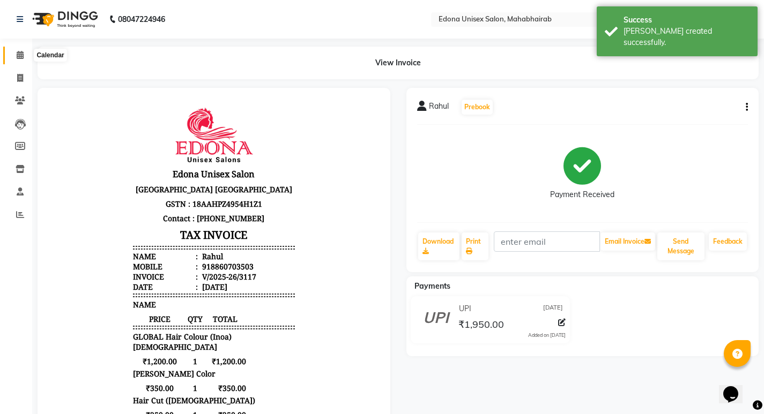
click at [17, 53] on icon at bounding box center [20, 55] width 7 height 8
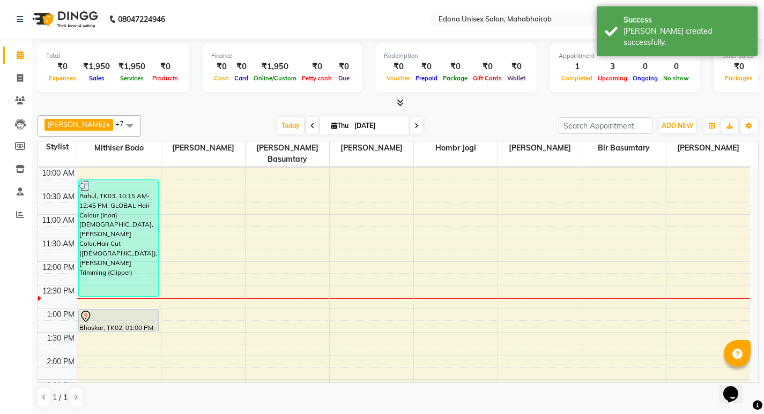
scroll to position [191, 0]
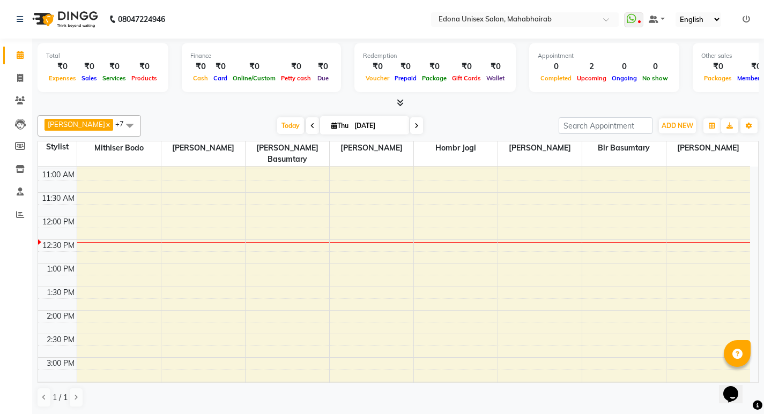
scroll to position [158, 0]
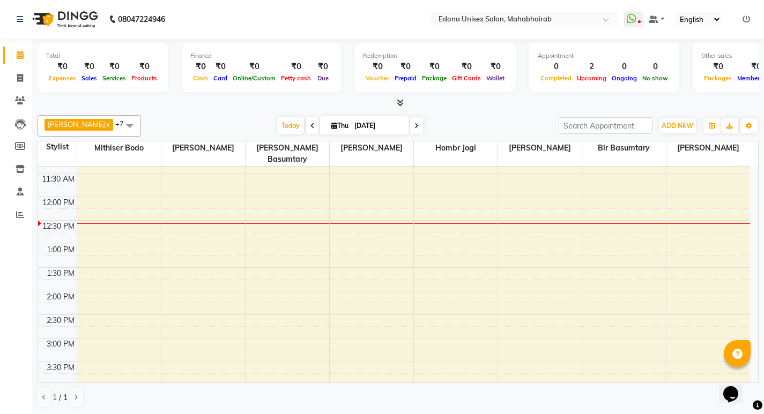
click at [126, 242] on div "8:00 AM 8:30 AM 9:00 AM 9:30 AM 10:00 AM 10:30 AM 11:00 AM 11:30 AM 12:00 PM 12…" at bounding box center [394, 315] width 712 height 613
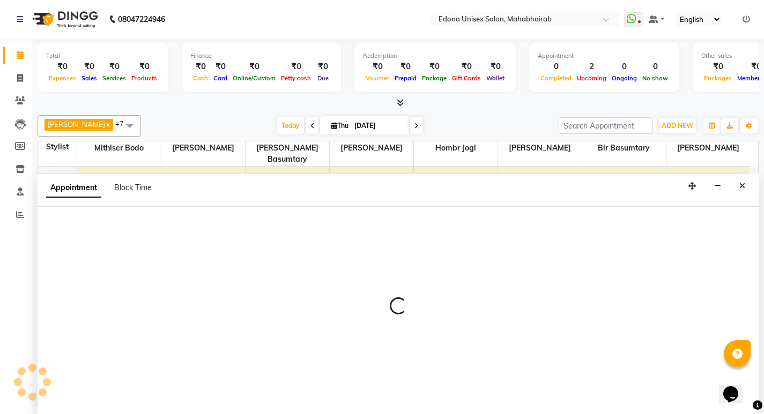
scroll to position [1, 0]
select select "35904"
select select "tentative"
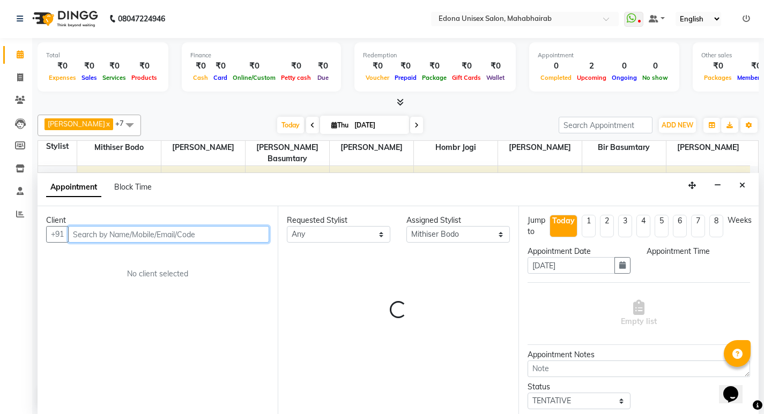
select select "780"
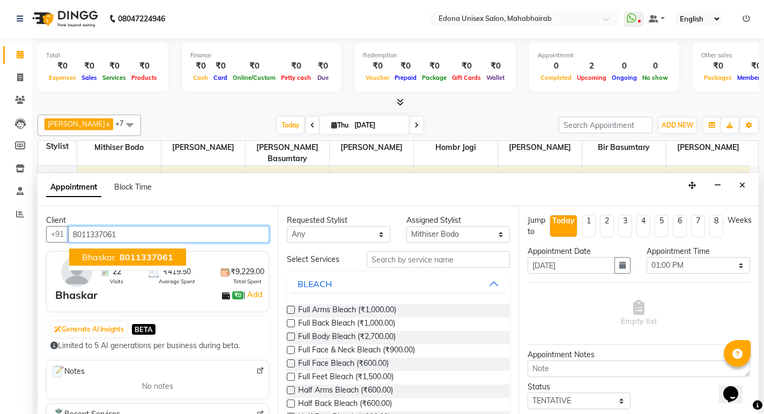
click at [169, 254] on span "8011337061" at bounding box center [147, 257] width 54 height 11
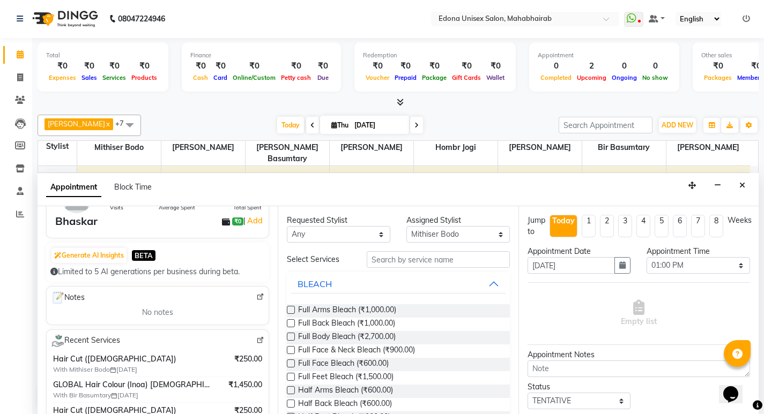
scroll to position [76, 0]
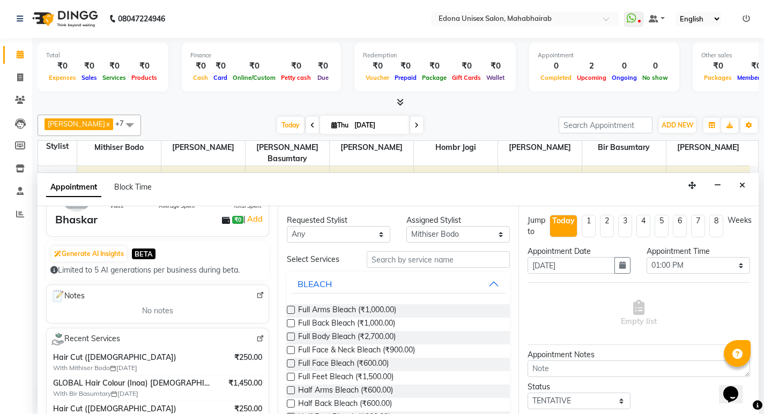
type input "8011337061"
click at [440, 260] on input "text" at bounding box center [438, 259] width 143 height 17
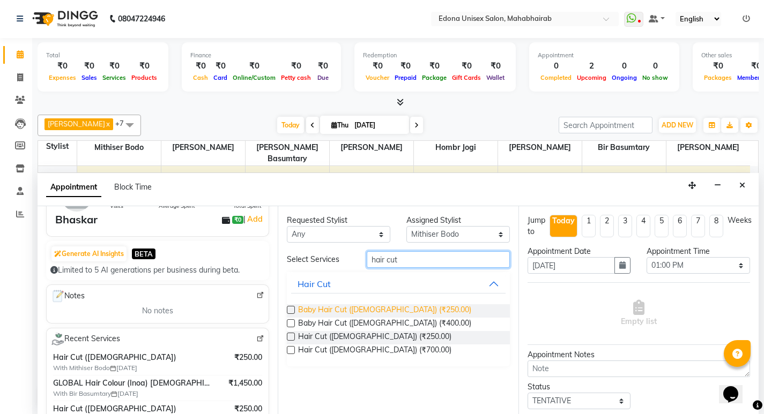
type input "hair cut"
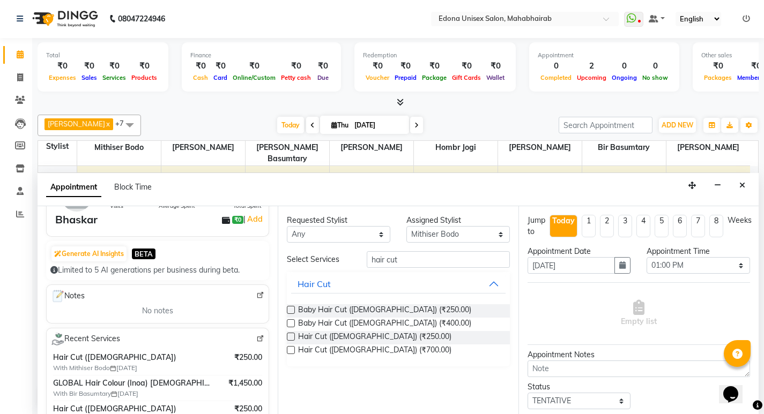
drag, startPoint x: 376, startPoint y: 304, endPoint x: 532, endPoint y: 332, distance: 158.4
click at [377, 304] on div "Baby Hair Cut (Gents) (₹250.00) Baby Hair Cut (Ladies) (₹400.00) Hair Cut (Gent…" at bounding box center [398, 331] width 222 height 71
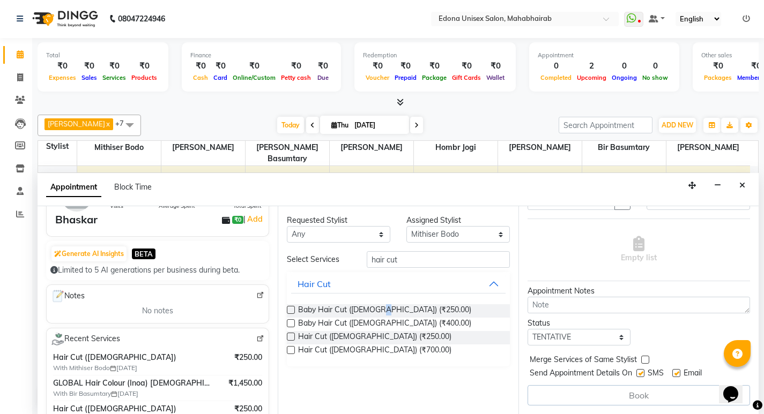
scroll to position [0, 0]
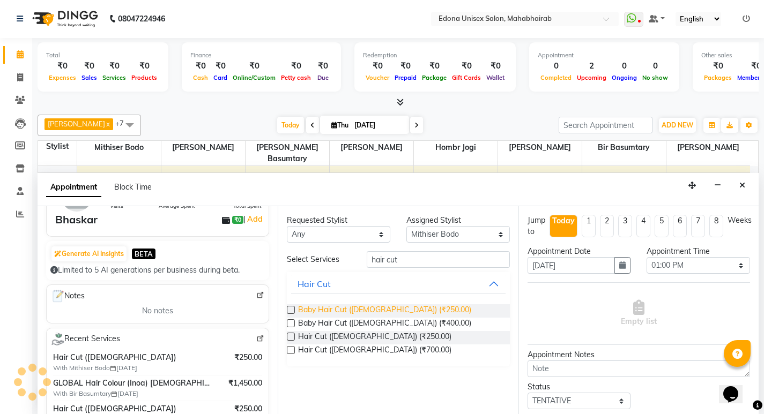
click at [352, 306] on span "Baby Hair Cut ([DEMOGRAPHIC_DATA]) (₹250.00)" at bounding box center [384, 310] width 173 height 13
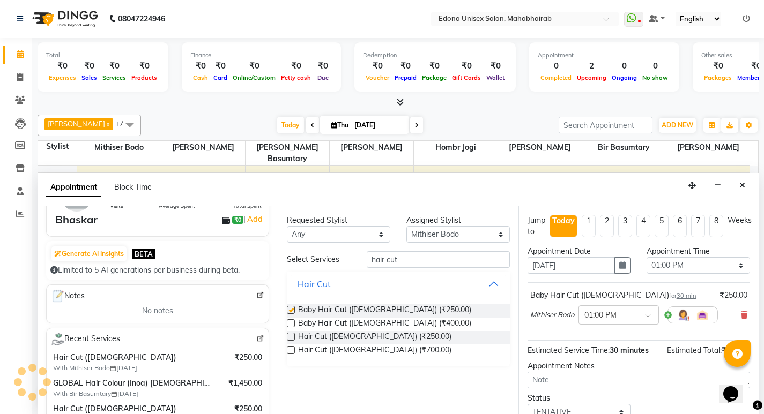
checkbox input "false"
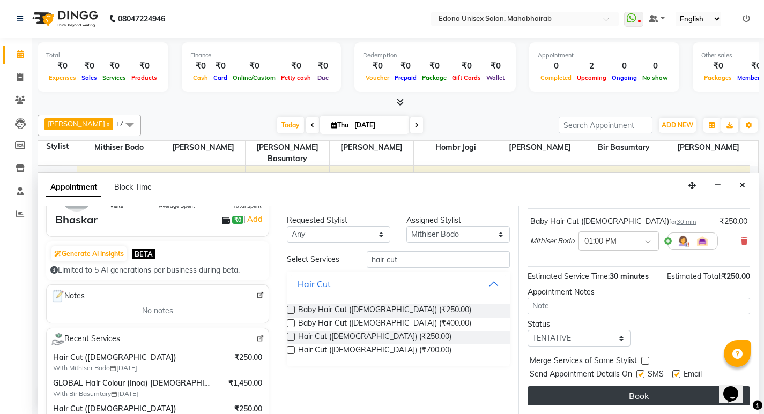
click at [618, 387] on div "Jump to Today 1 2 3 4 5 6 7 8 Weeks Appointment Date 04-09-2025 Appointment Tim…" at bounding box center [638, 310] width 240 height 208
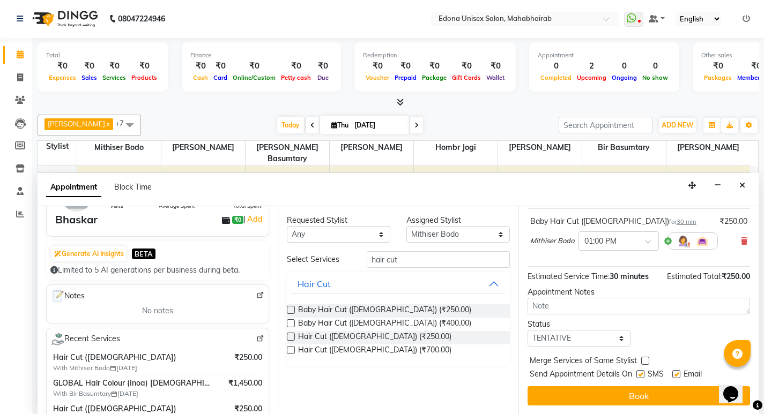
click at [612, 387] on button "Book" at bounding box center [638, 395] width 222 height 19
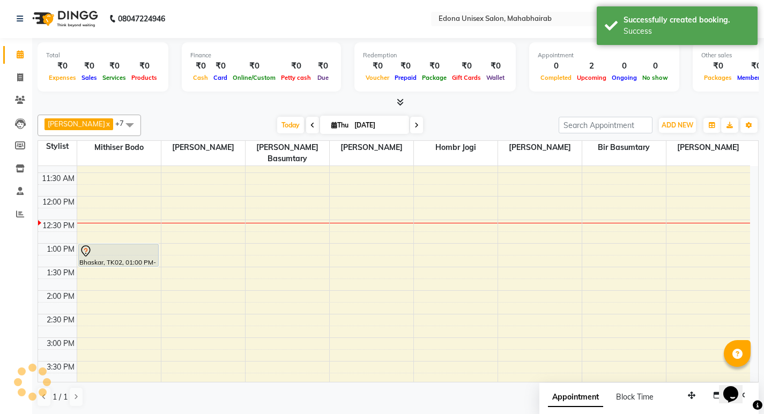
scroll to position [0, 0]
